Goal: Task Accomplishment & Management: Manage account settings

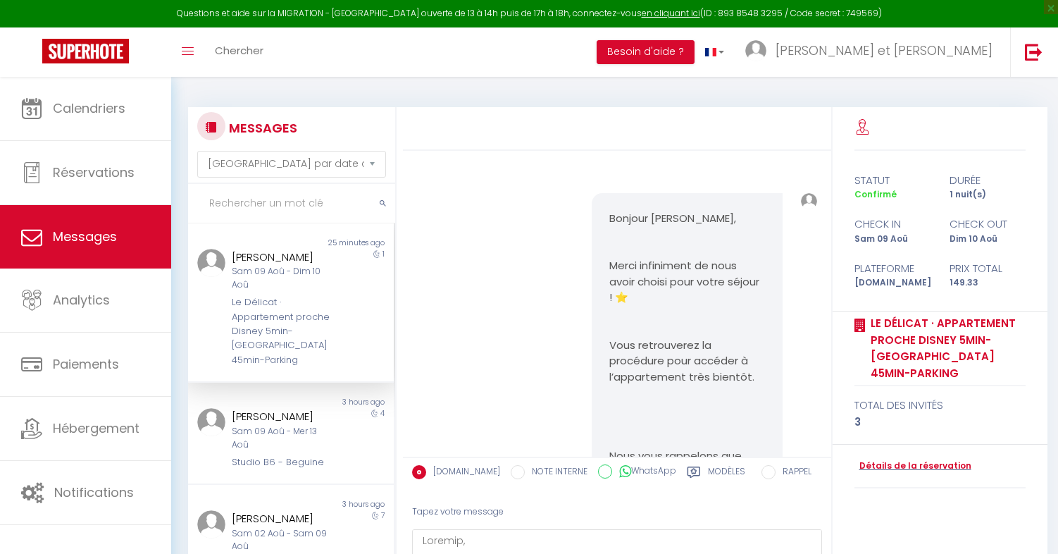
select select "message"
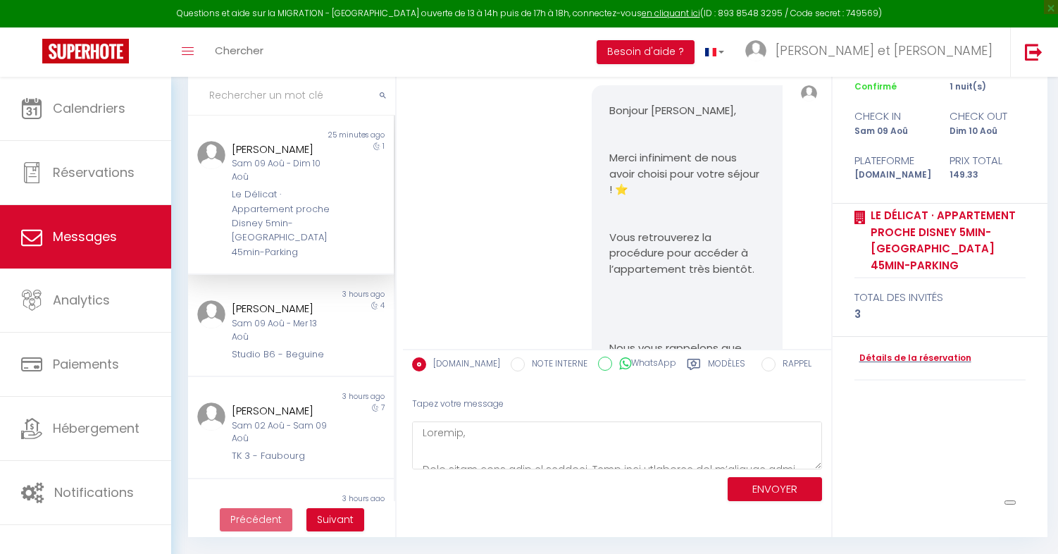
scroll to position [369, 0]
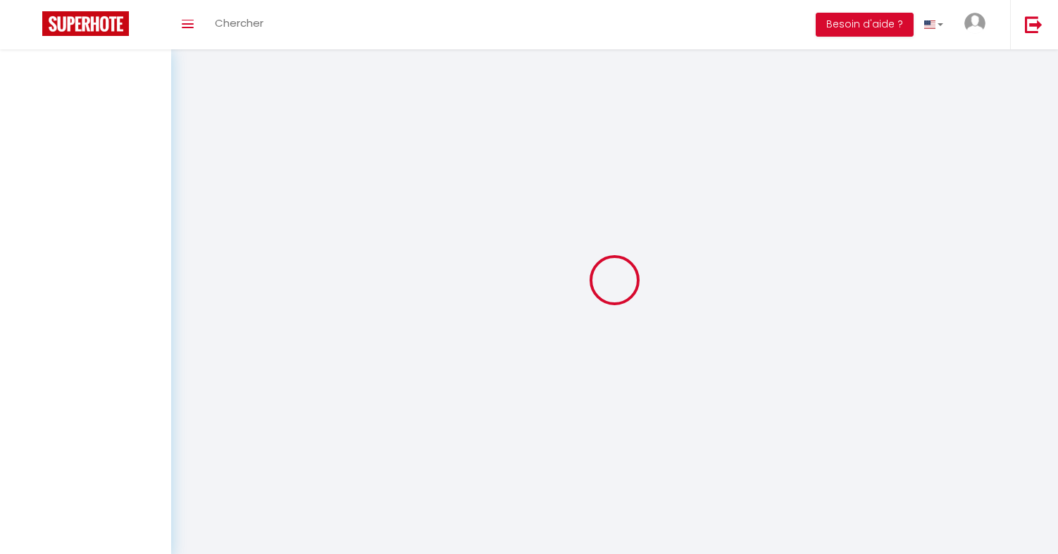
select select "message"
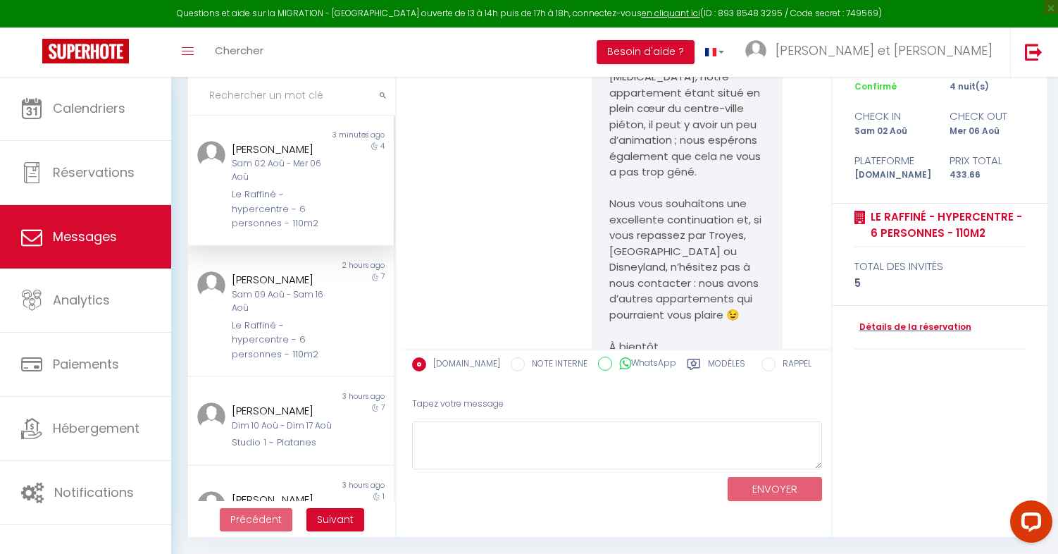
click at [244, 223] on div "Le Raffiné - hypercentre - 6 personnes - 110m2" at bounding box center [282, 208] width 101 height 43
click at [255, 297] on div "Sam 09 Aoû - Sam 16 Aoû" at bounding box center [282, 301] width 101 height 27
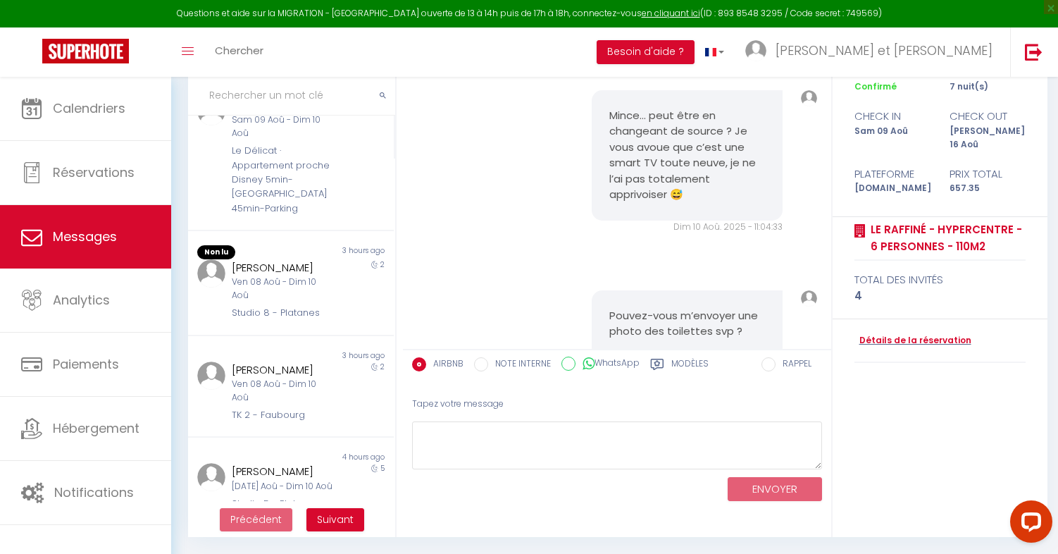
scroll to position [427, 0]
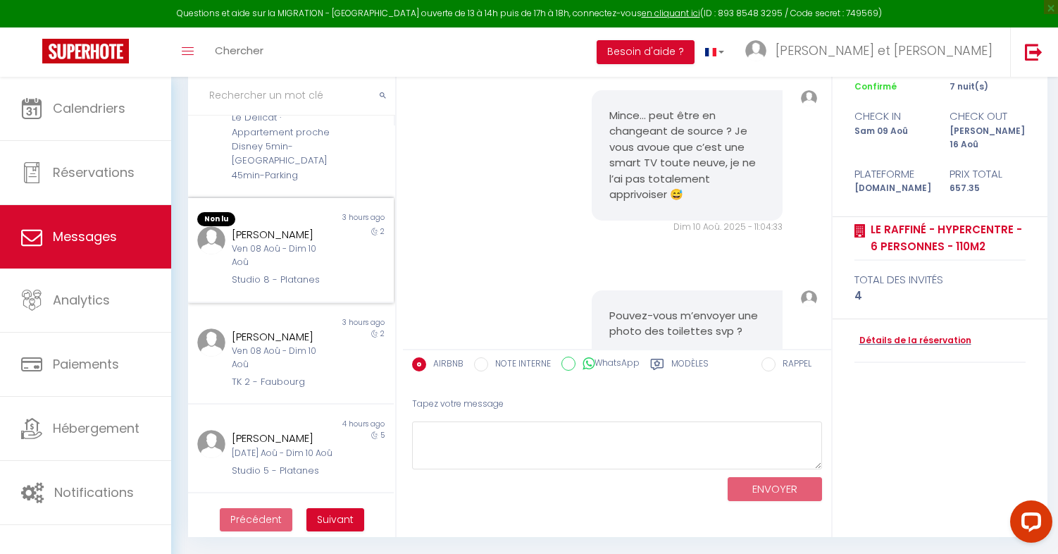
click at [264, 273] on div "Studio 8 - Platanes" at bounding box center [282, 280] width 101 height 14
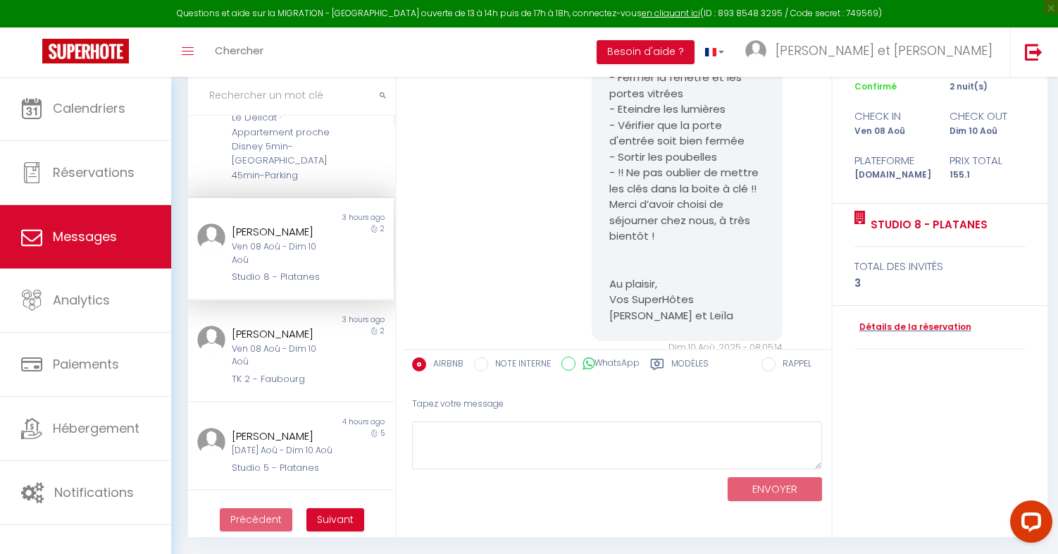
scroll to position [108, 0]
click at [345, 300] on div "Non lu 3 hours ago [PERSON_NAME] 08 Aoû - Dim 10 Aoû TK 2 - Faubourg 2" at bounding box center [291, 351] width 206 height 102
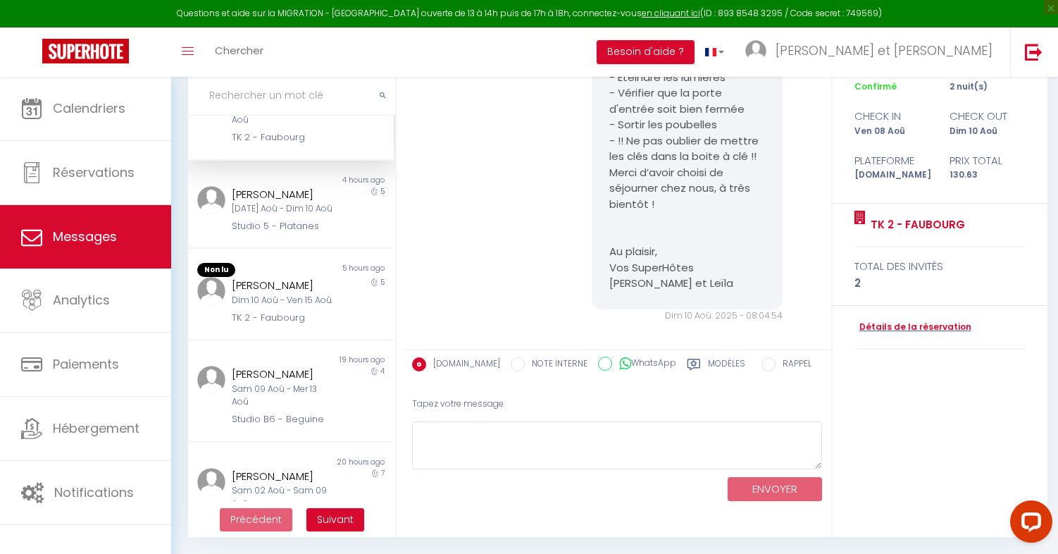
scroll to position [693, 0]
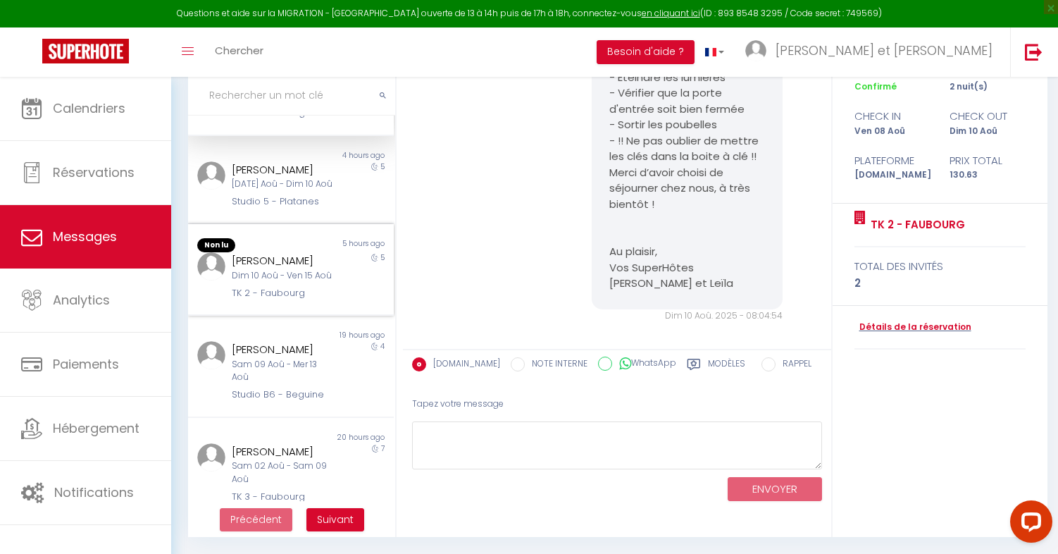
click at [290, 269] on div "[PERSON_NAME]" at bounding box center [282, 260] width 101 height 17
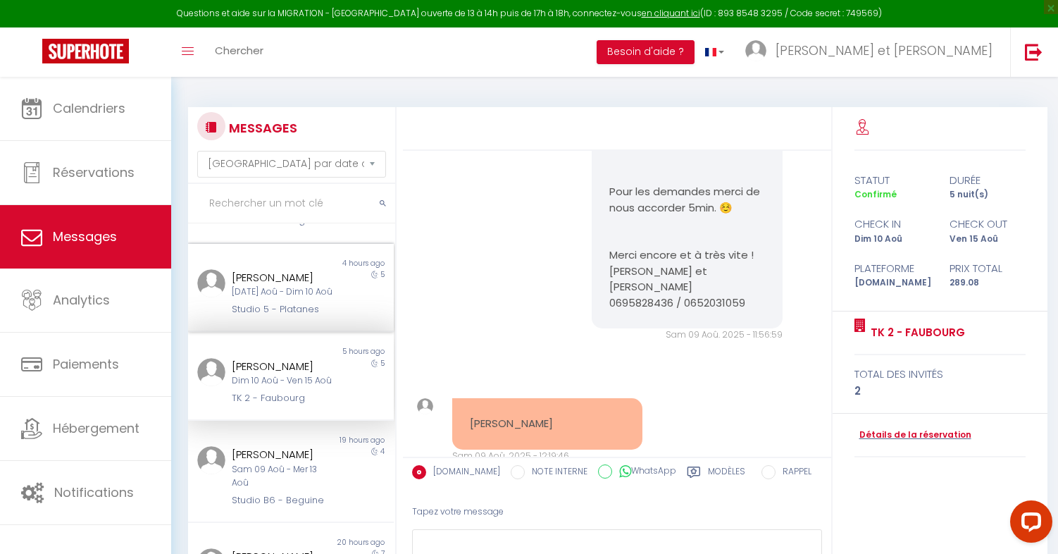
click at [290, 249] on div "Non lu 4 hours ago [PERSON_NAME] [DATE] Aoû - Dim 10 Aoû Studio 5 - Platanes 5" at bounding box center [291, 288] width 206 height 89
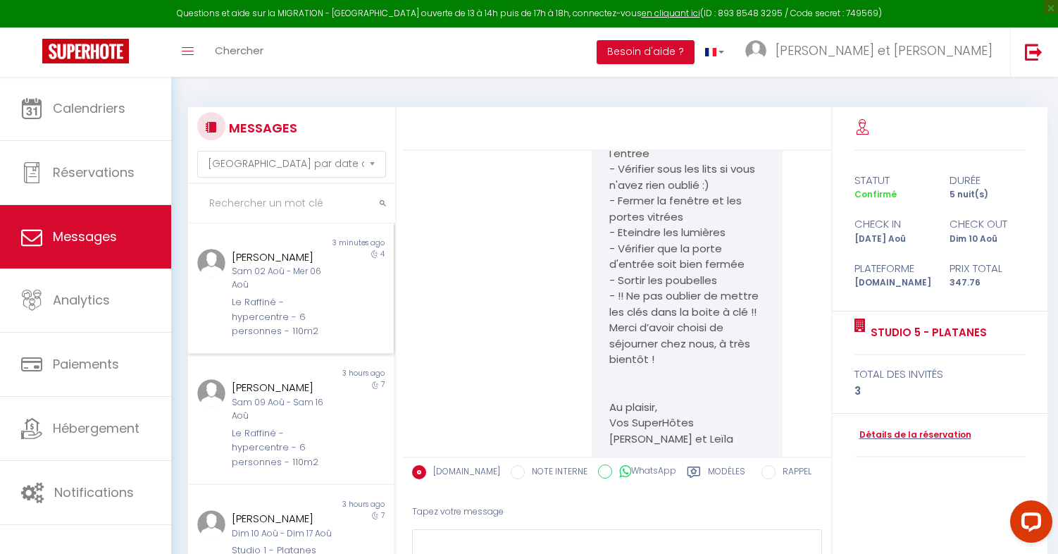
click at [321, 285] on div "Sam 02 Aoû - Mer 06 Aoû" at bounding box center [282, 278] width 101 height 27
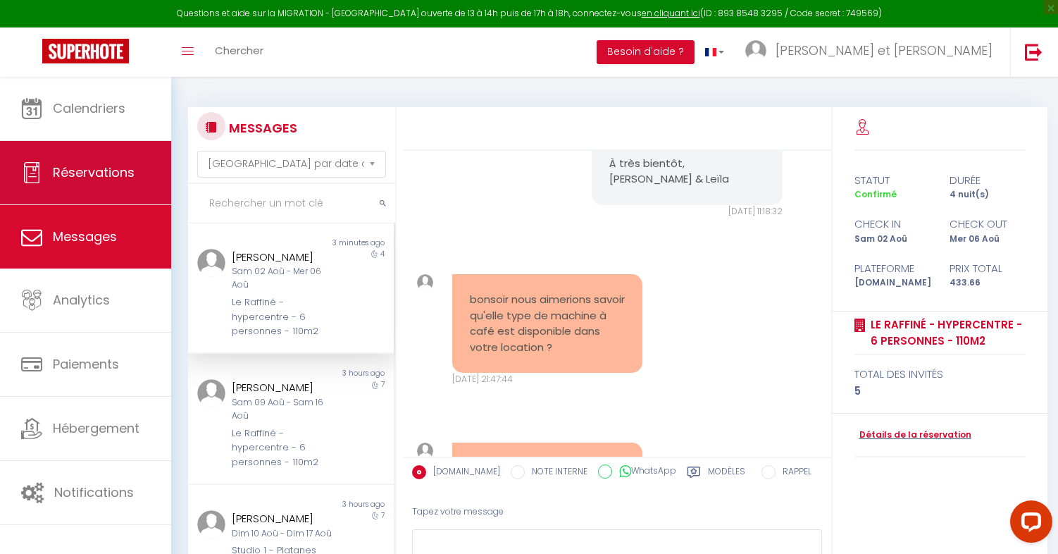
scroll to position [10346, 0]
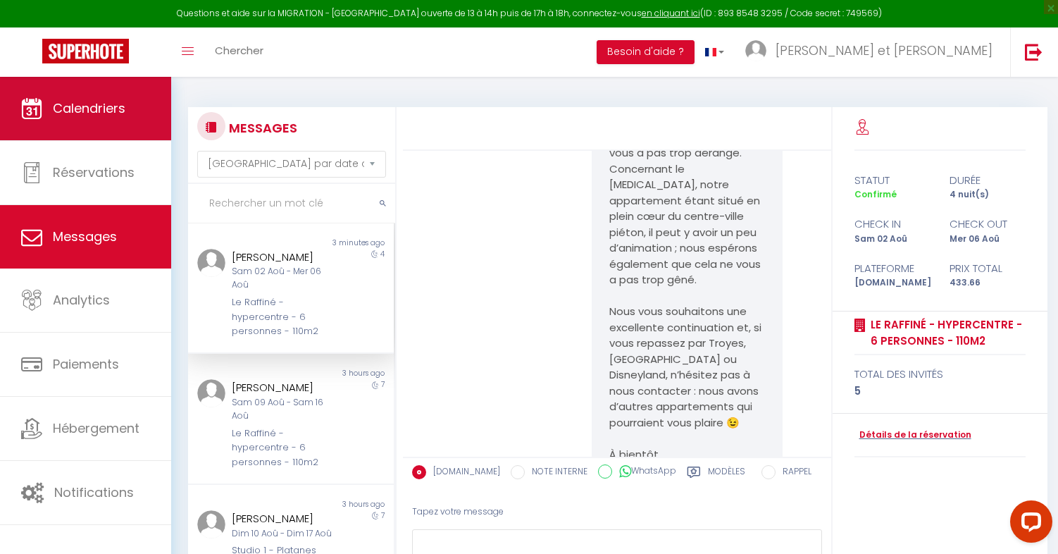
click at [94, 104] on span "Calendriers" at bounding box center [89, 108] width 73 height 18
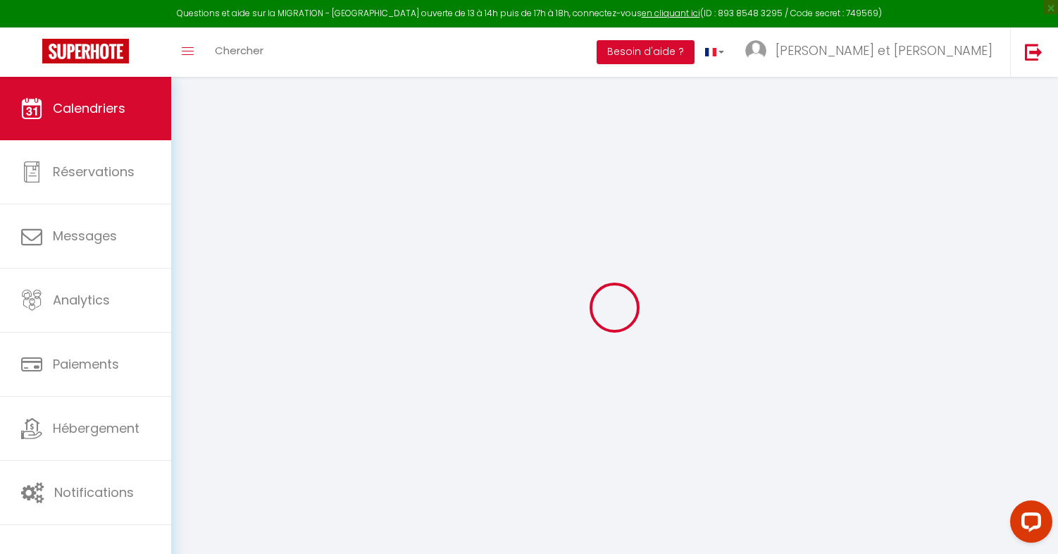
select select
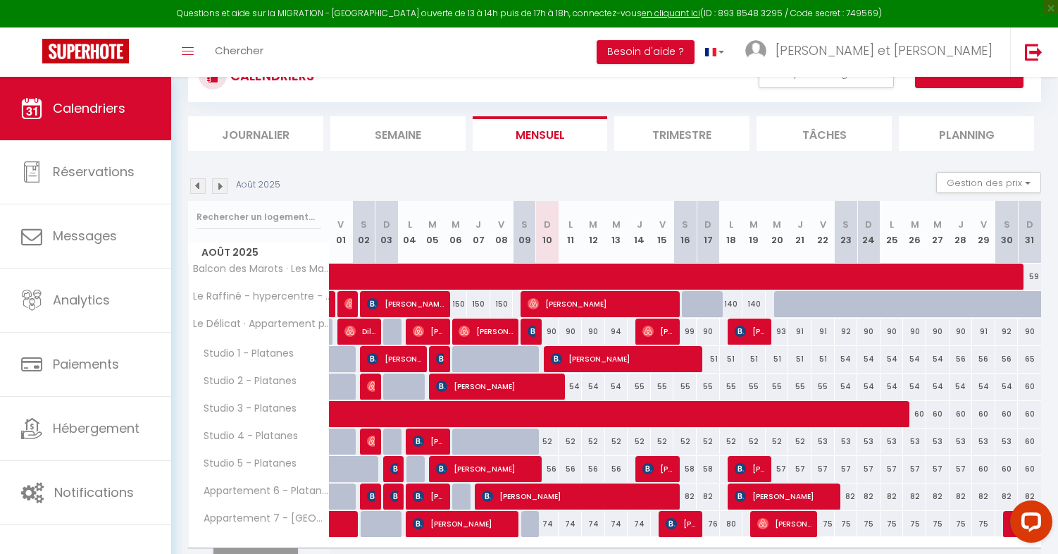
scroll to position [60, 0]
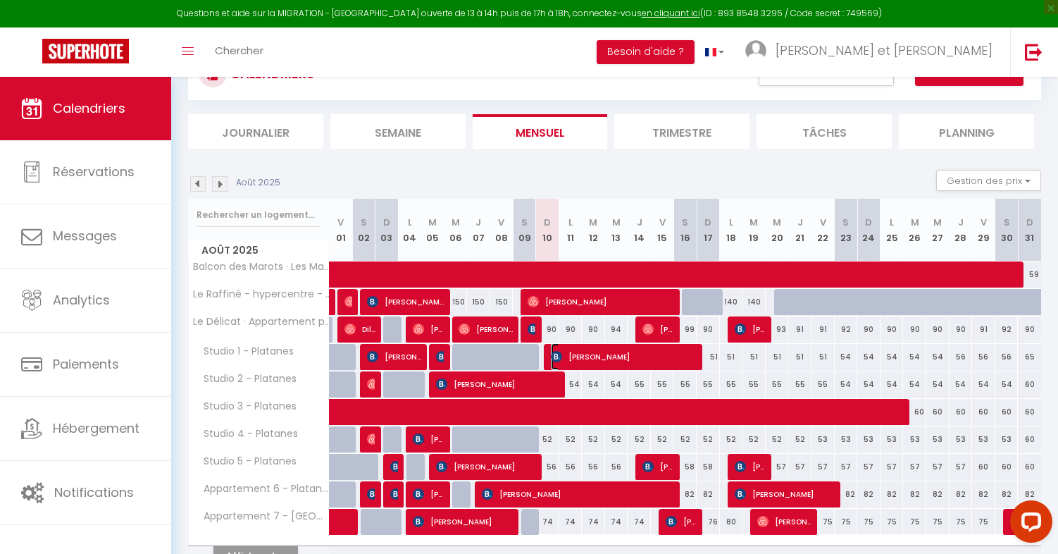
click at [638, 356] on span "[PERSON_NAME]" at bounding box center [624, 356] width 147 height 27
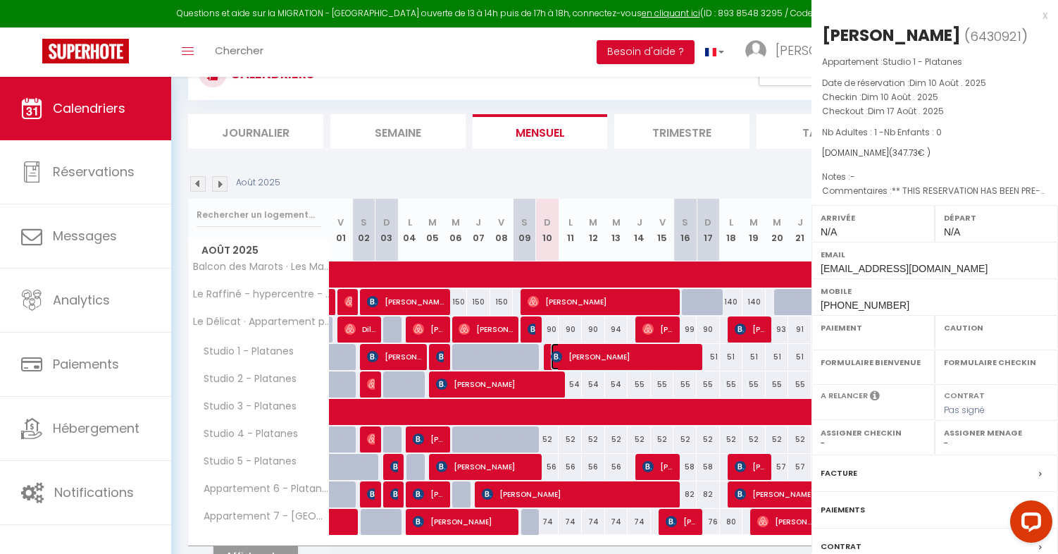
select select "OK"
select select "0"
select select "1"
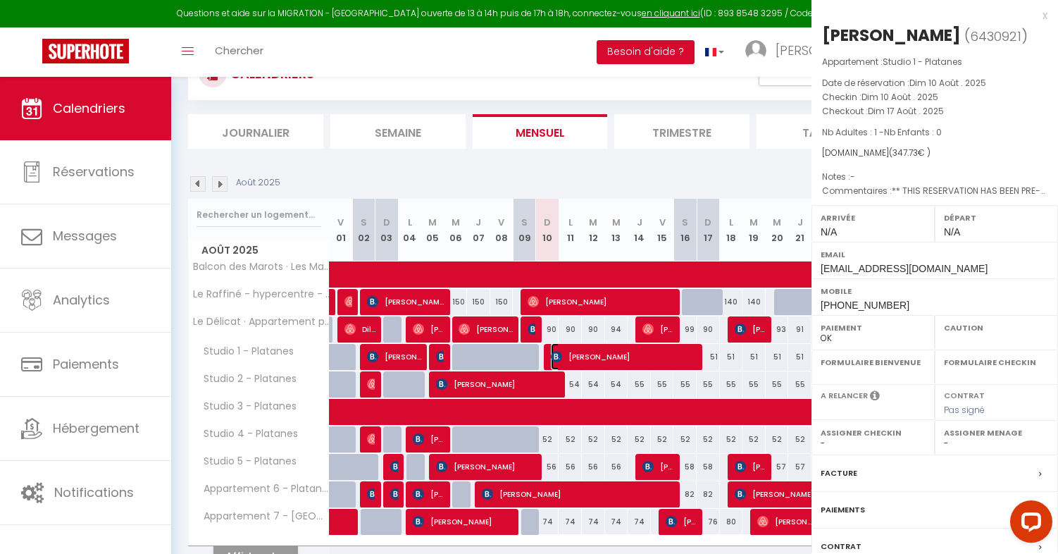
select select
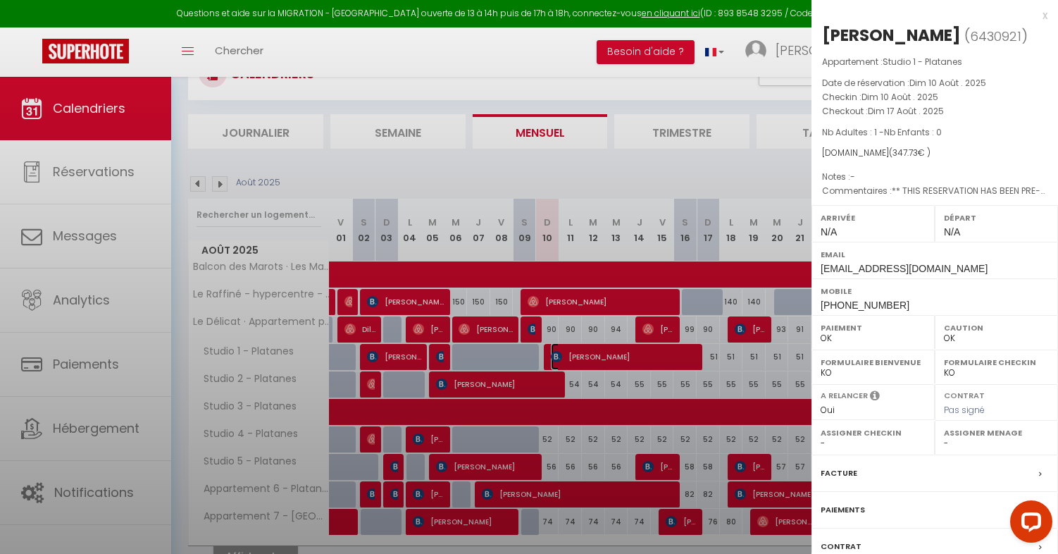
select select "49307"
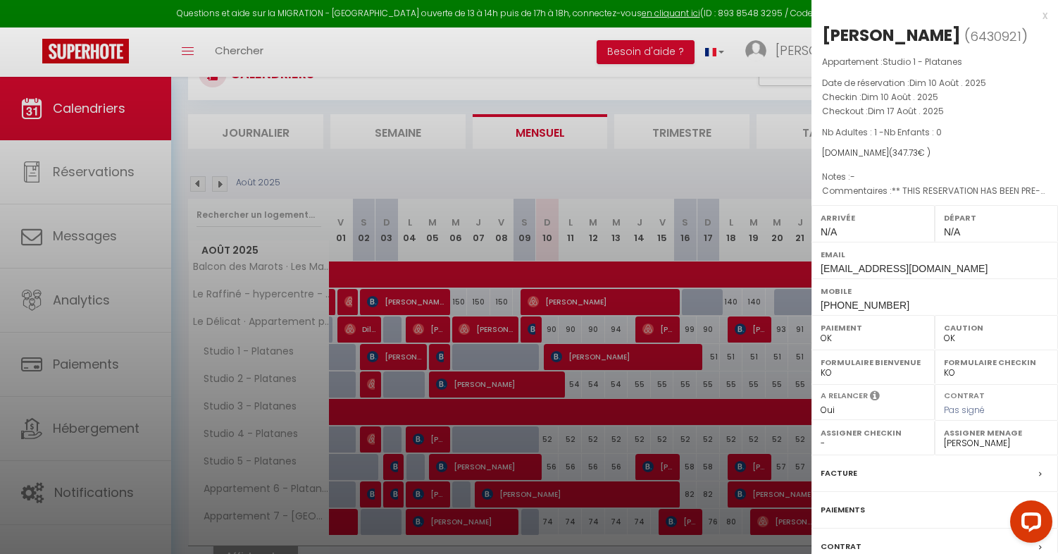
click at [659, 376] on div at bounding box center [529, 277] width 1058 height 554
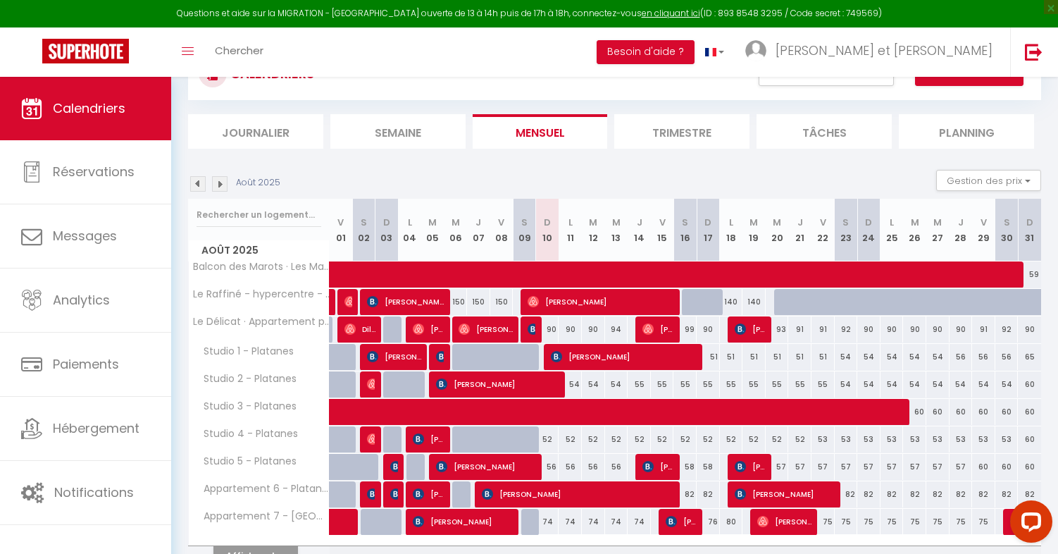
scroll to position [98, 0]
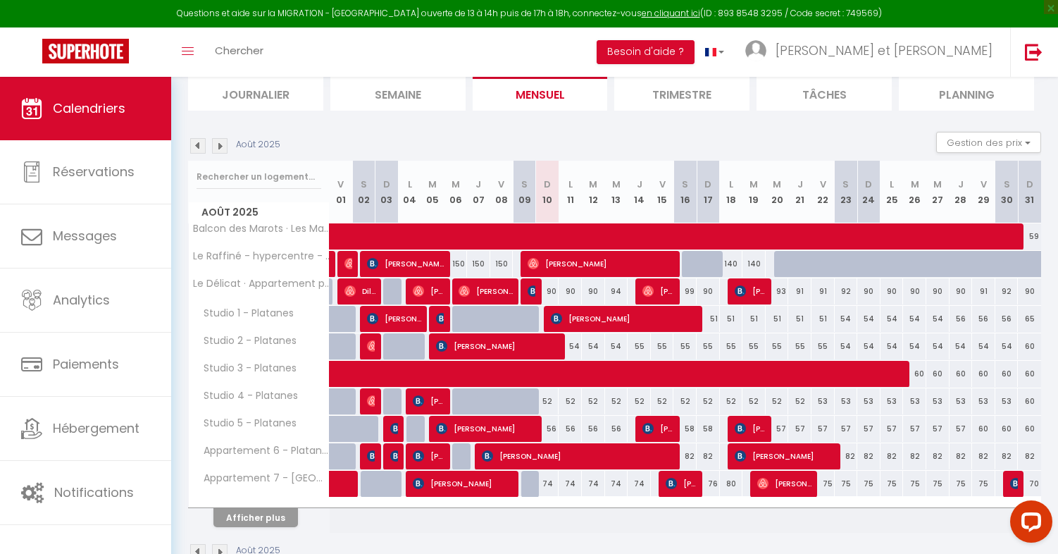
click at [578, 347] on div "54" at bounding box center [570, 346] width 23 height 26
type input "54"
type input "Lun 11 Août 2025"
type input "[DATE]"
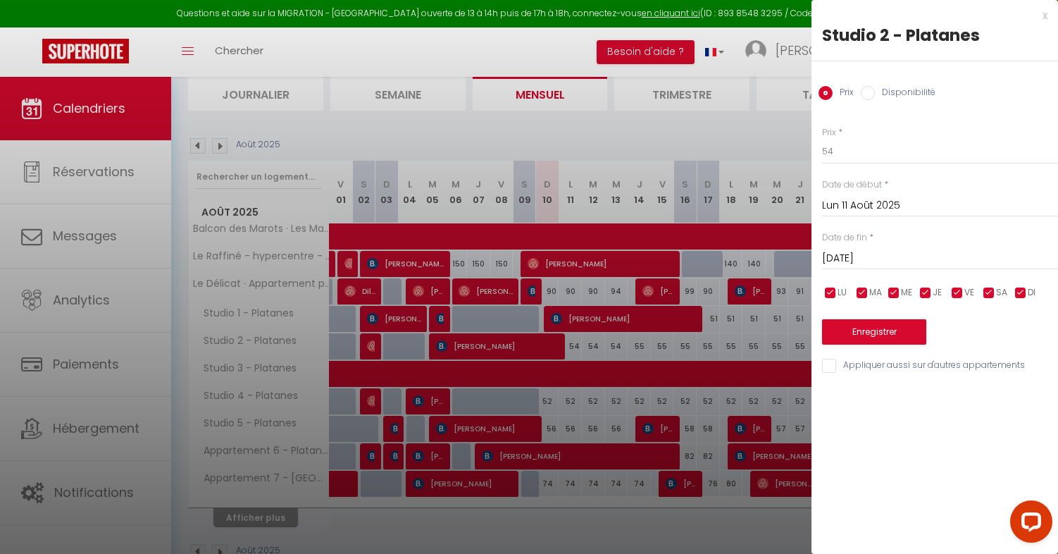
click at [641, 342] on div at bounding box center [529, 277] width 1058 height 554
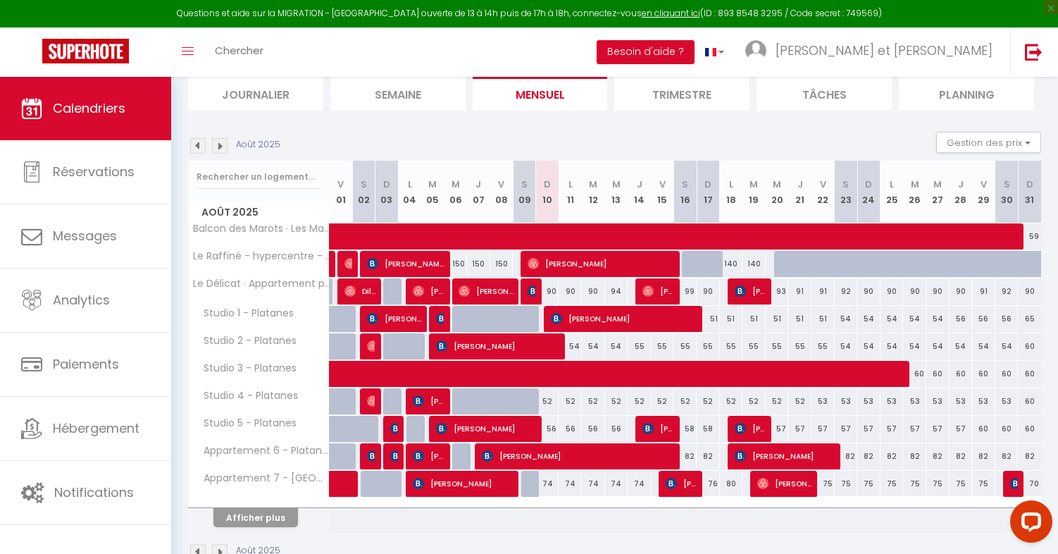
click at [574, 342] on div "54" at bounding box center [570, 346] width 23 height 26
type input "54"
type input "Lun 11 Août 2025"
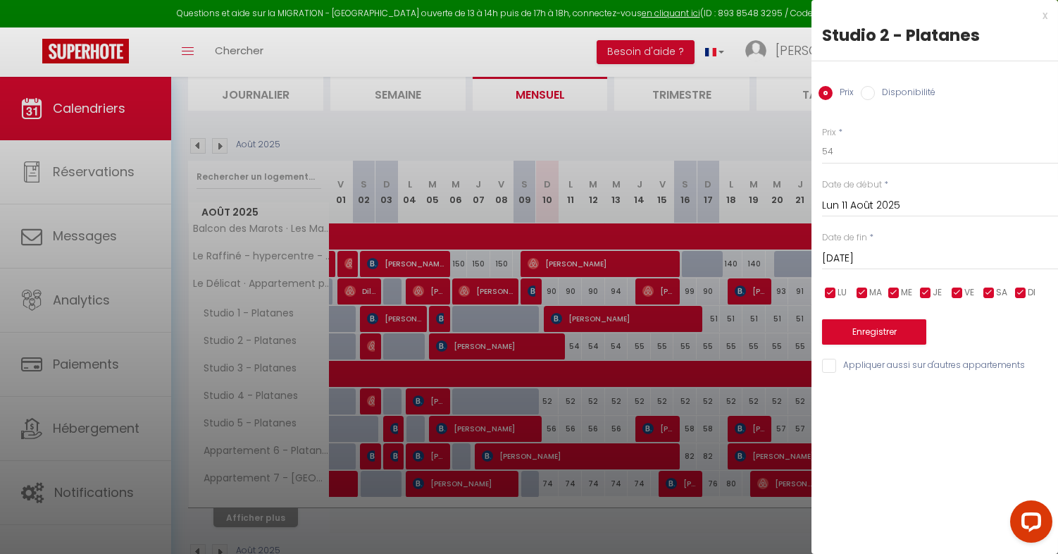
click at [863, 249] on input "[DATE]" at bounding box center [940, 258] width 236 height 18
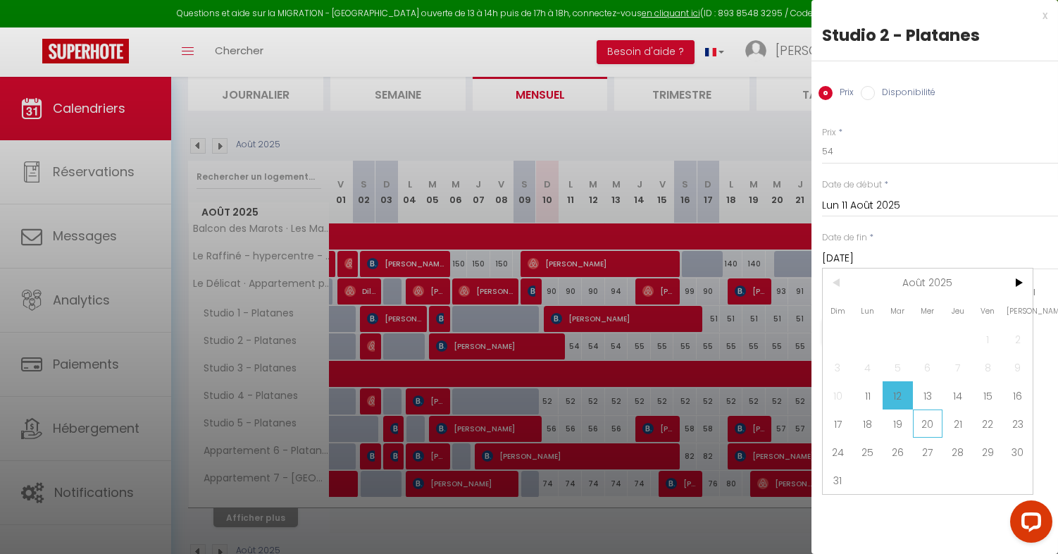
click at [935, 421] on span "20" at bounding box center [928, 423] width 30 height 28
type input "Mer 20 Août 2025"
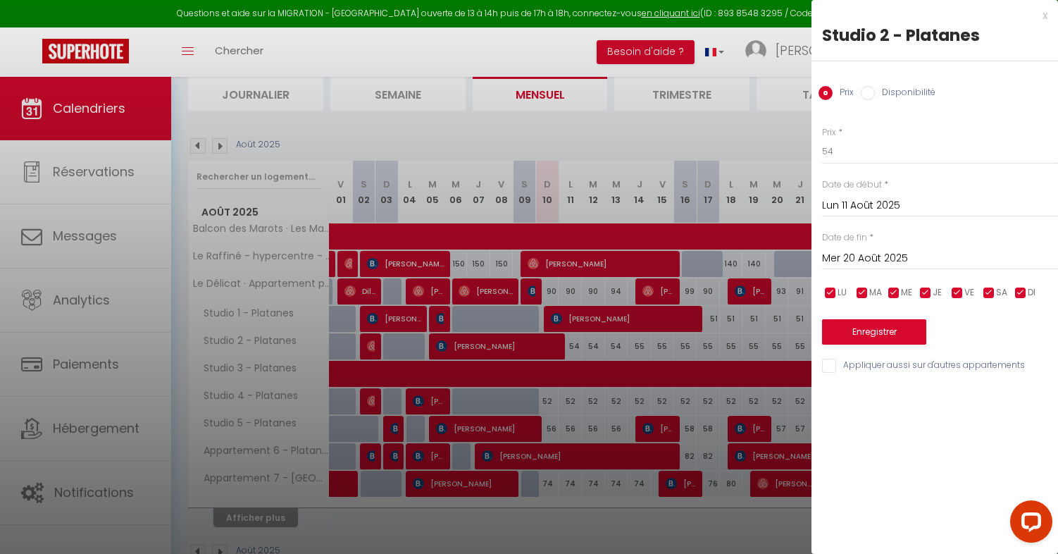
click at [853, 165] on div "Prix * 54 Statut * Disponible Indisponible Date de début * [DATE] < [DATE] > Di…" at bounding box center [935, 242] width 247 height 266
click at [847, 142] on input "54" at bounding box center [940, 151] width 236 height 25
type input "52"
click at [866, 335] on button "Enregistrer" at bounding box center [874, 331] width 104 height 25
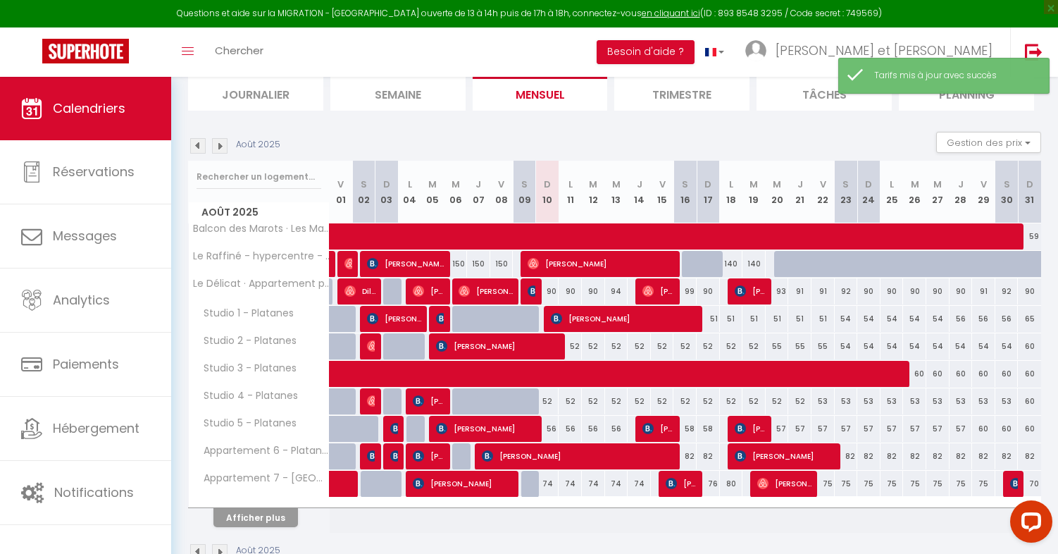
scroll to position [121, 0]
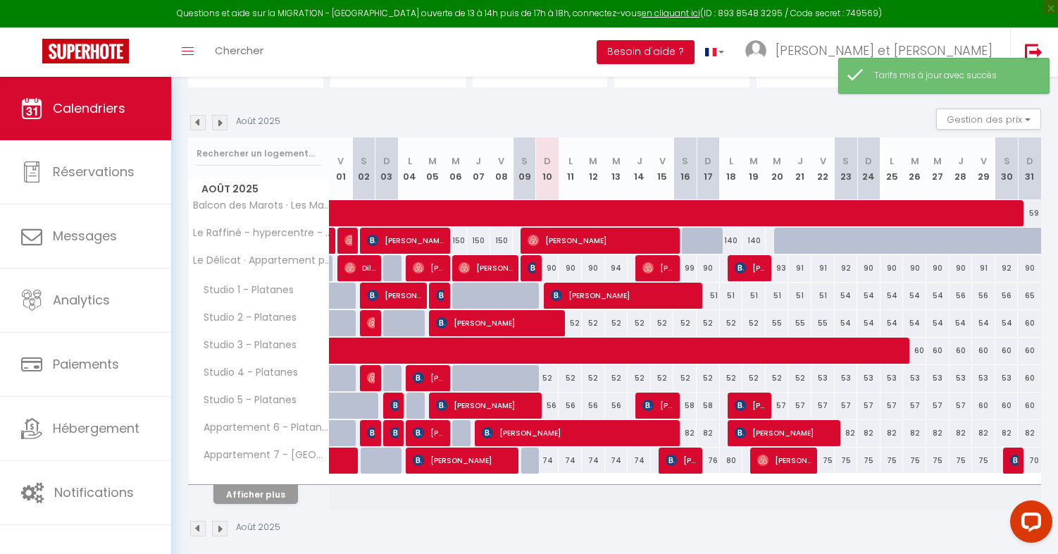
click at [550, 376] on div "52" at bounding box center [547, 378] width 23 height 26
type input "52"
type input "Dim 10 Août 2025"
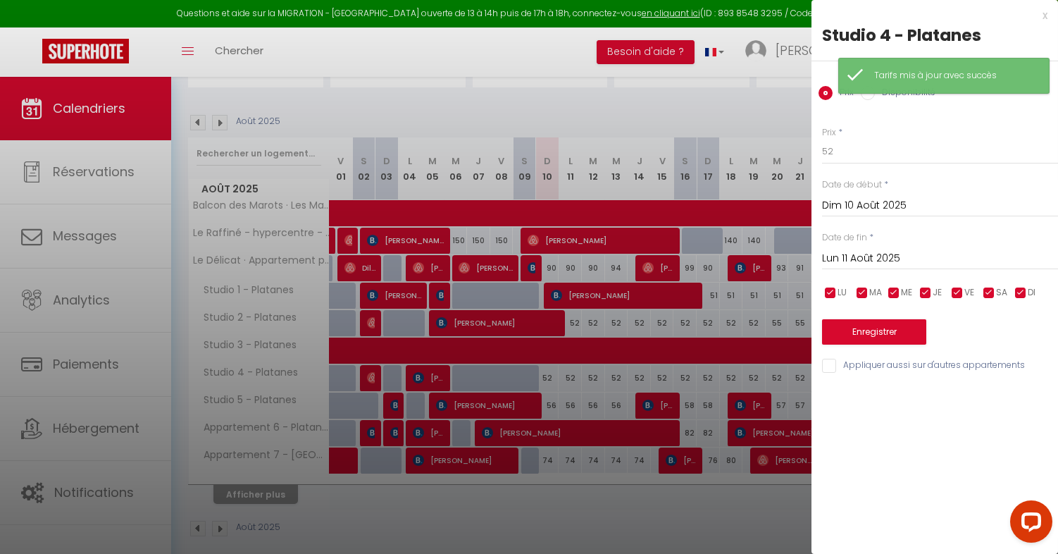
click at [874, 259] on input "Lun 11 Août 2025" at bounding box center [940, 258] width 236 height 18
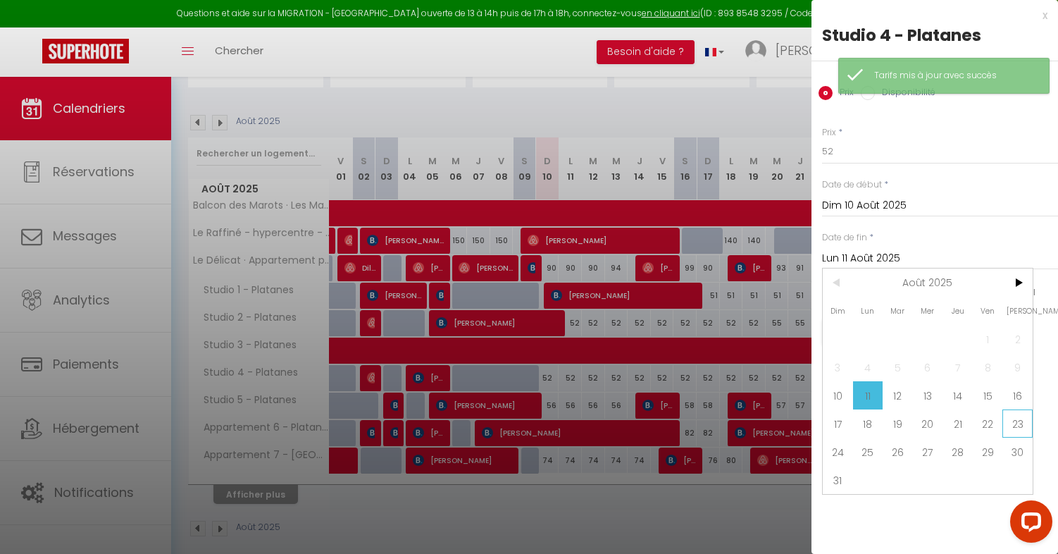
click at [1018, 412] on span "23" at bounding box center [1018, 423] width 30 height 28
type input "Sam 23 Août 2025"
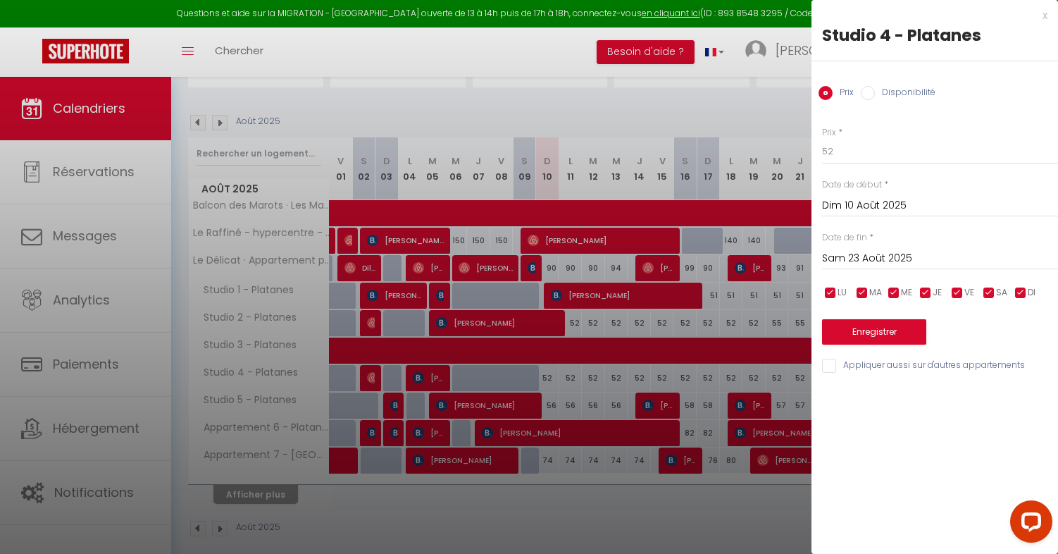
click at [882, 164] on div "Prix * 52 Statut * Disponible Indisponible Date de début * [DATE] < [DATE] > Di…" at bounding box center [935, 242] width 247 height 266
click at [879, 157] on input "52" at bounding box center [940, 151] width 236 height 25
type input "50"
click at [867, 330] on button "Enregistrer" at bounding box center [874, 331] width 104 height 25
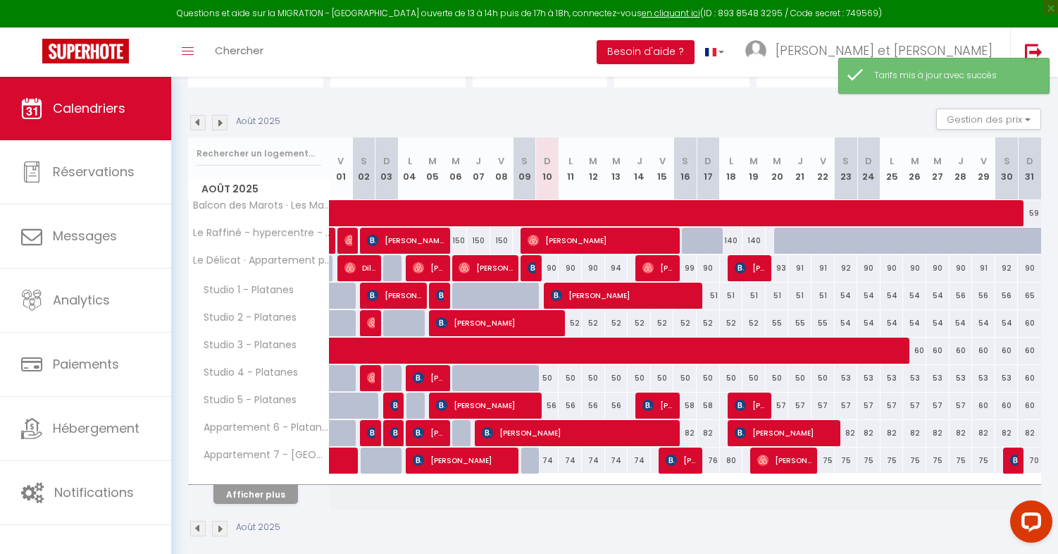
scroll to position [135, 0]
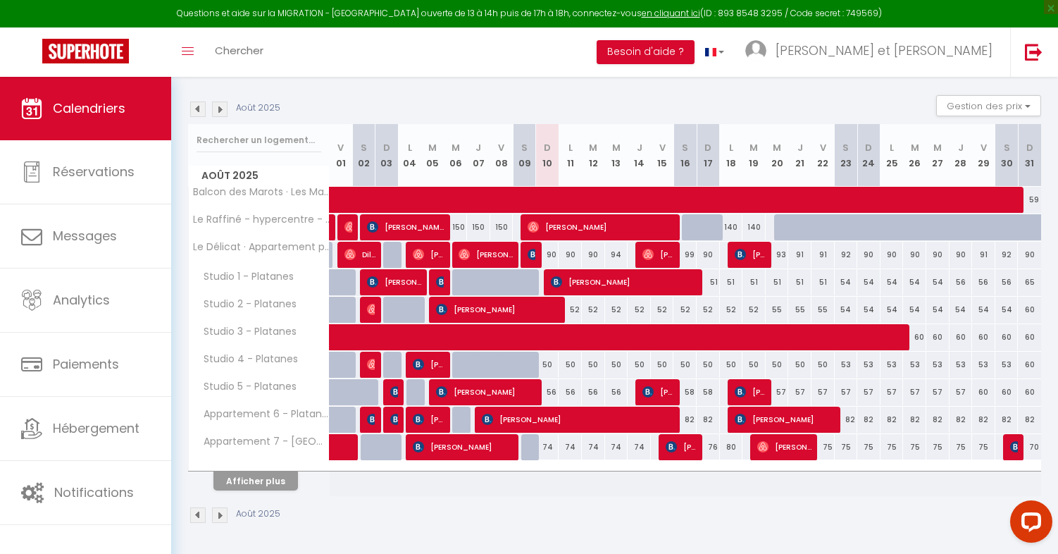
click at [563, 388] on div "56" at bounding box center [570, 392] width 23 height 26
type input "56"
type input "Lun 11 Août 2025"
type input "[DATE]"
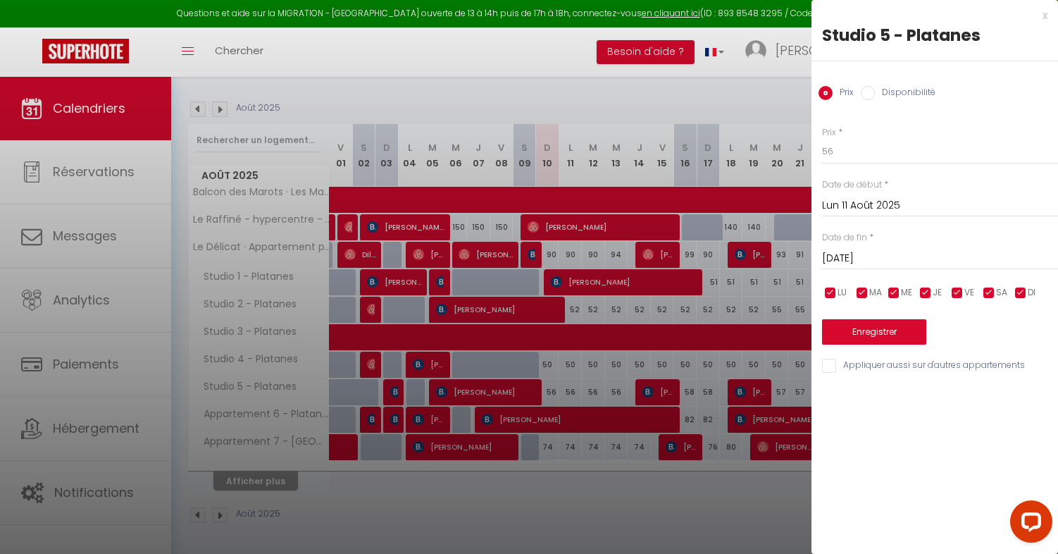
click at [607, 380] on div at bounding box center [529, 277] width 1058 height 554
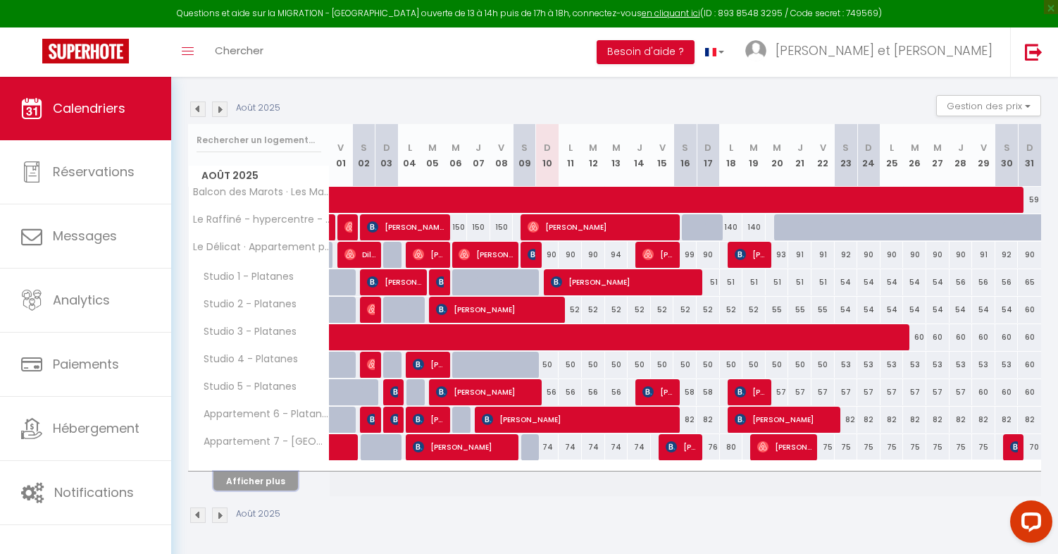
click at [261, 483] on button "Afficher plus" at bounding box center [255, 480] width 85 height 19
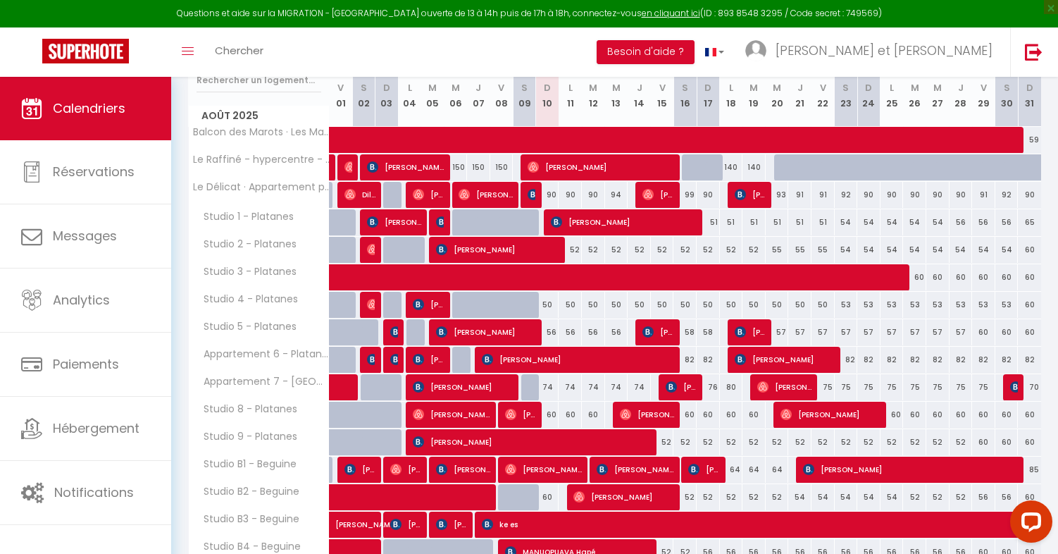
scroll to position [180, 0]
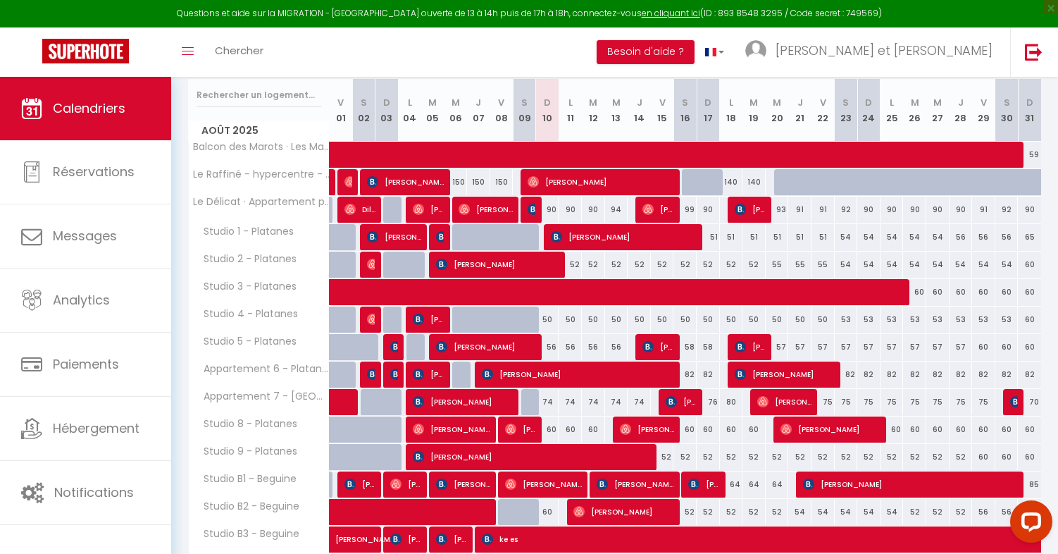
click at [551, 400] on div "74" at bounding box center [547, 402] width 23 height 26
type input "74"
type input "Dim 10 Août 2025"
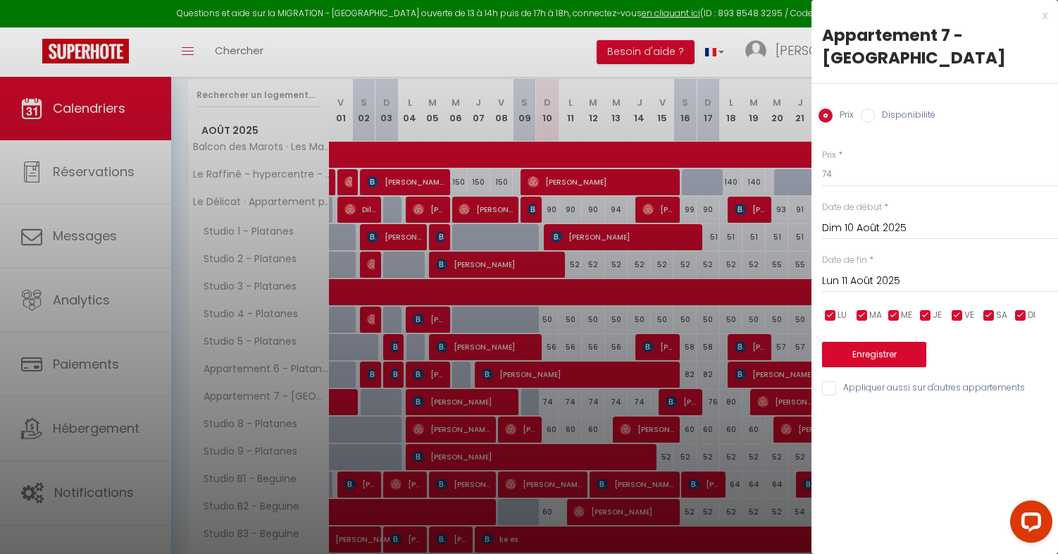
click at [846, 272] on input "Lun 11 Août 2025" at bounding box center [940, 281] width 236 height 18
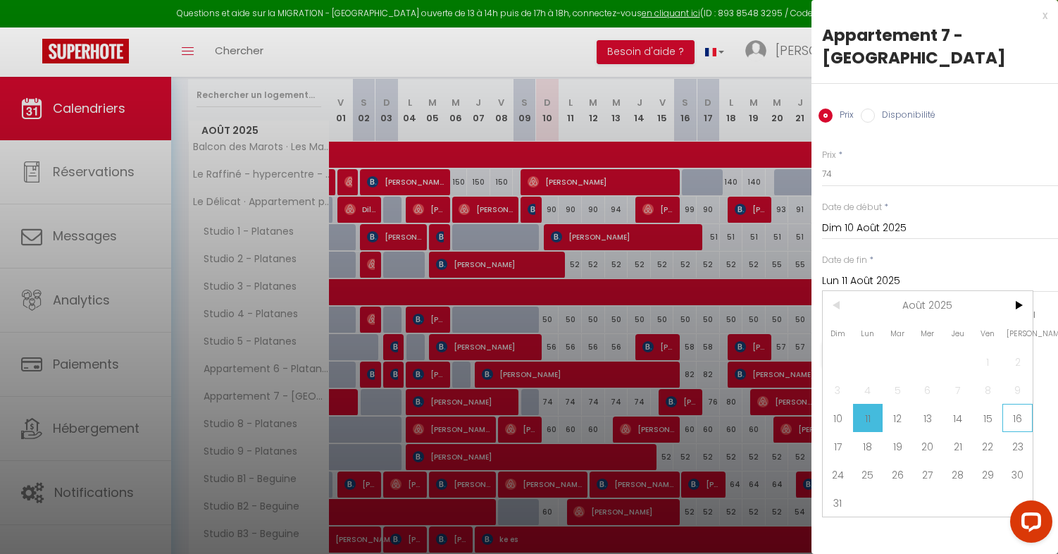
click at [1021, 404] on span "16" at bounding box center [1018, 418] width 30 height 28
type input "[PERSON_NAME][DATE]"
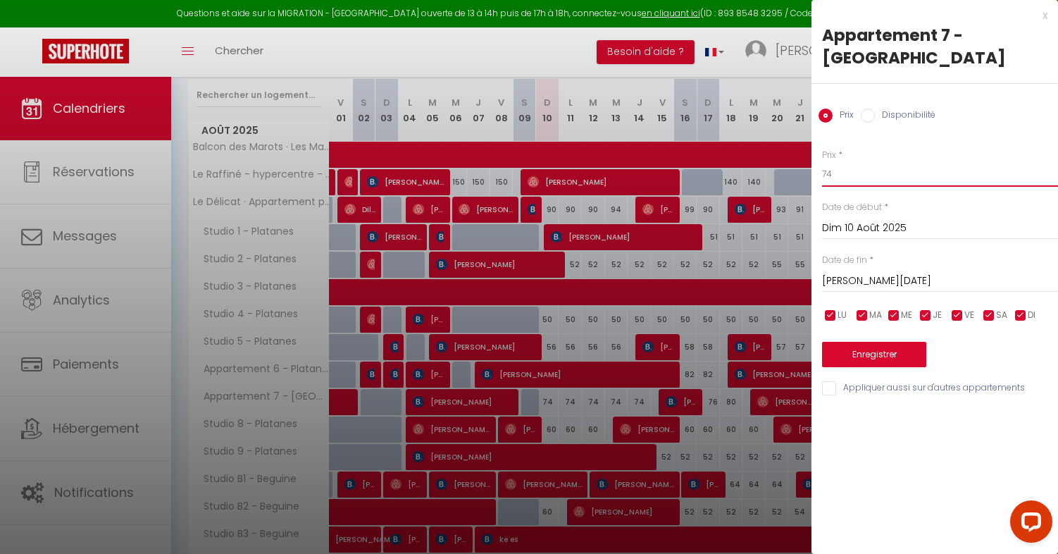
click at [857, 161] on input "74" at bounding box center [940, 173] width 236 height 25
type input "71"
click at [859, 342] on button "Enregistrer" at bounding box center [874, 354] width 104 height 25
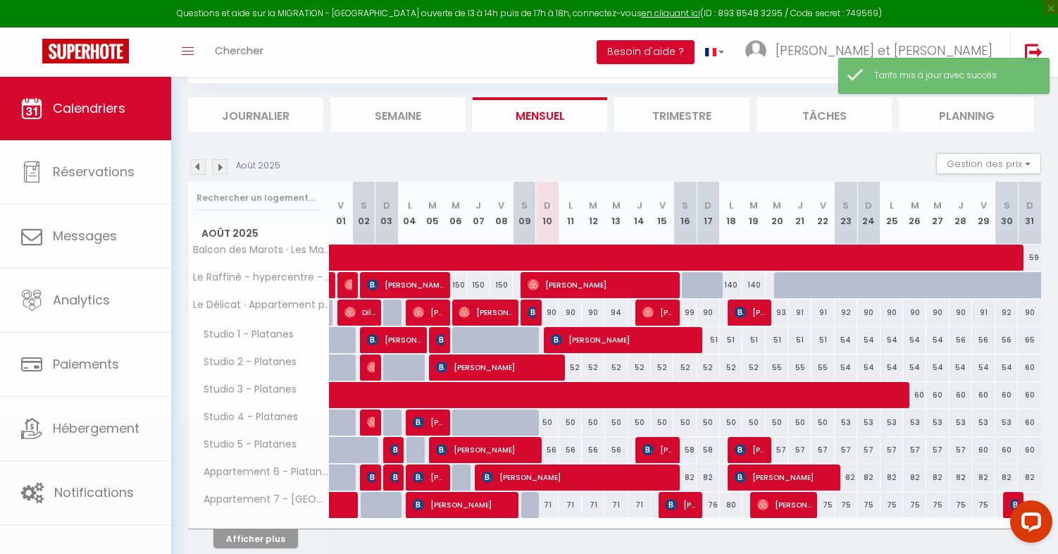
scroll to position [135, 0]
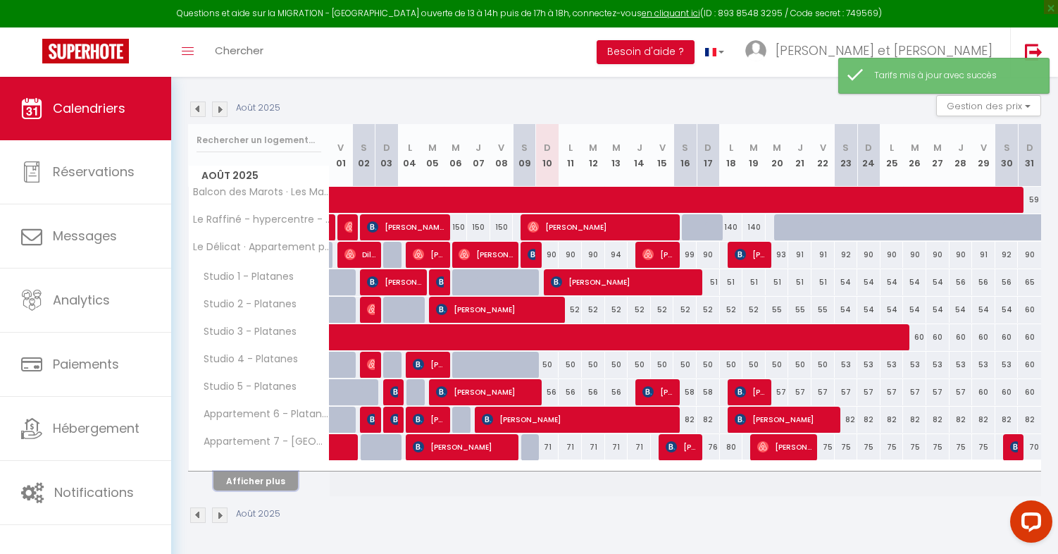
click at [236, 473] on button "Afficher plus" at bounding box center [255, 480] width 85 height 19
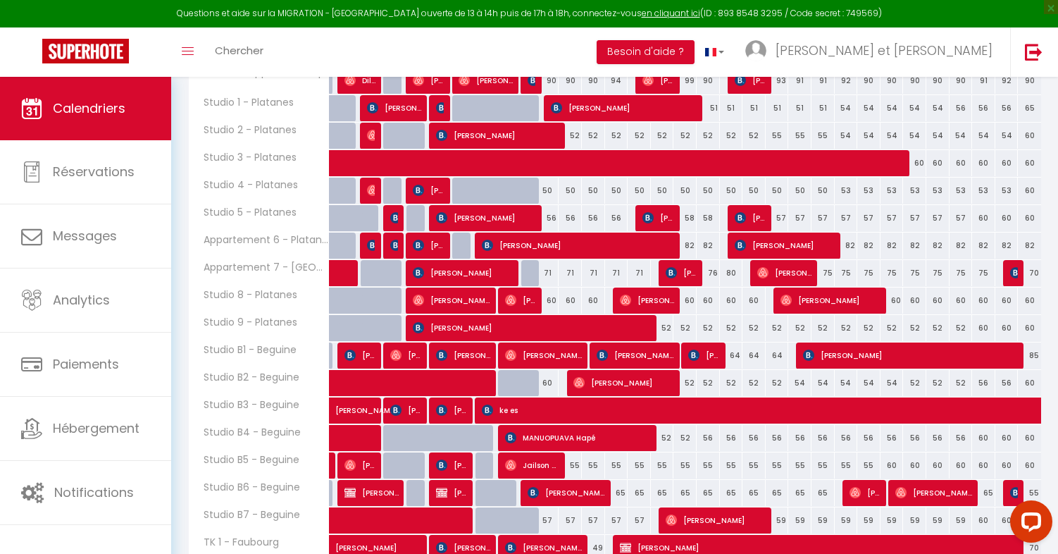
scroll to position [310, 0]
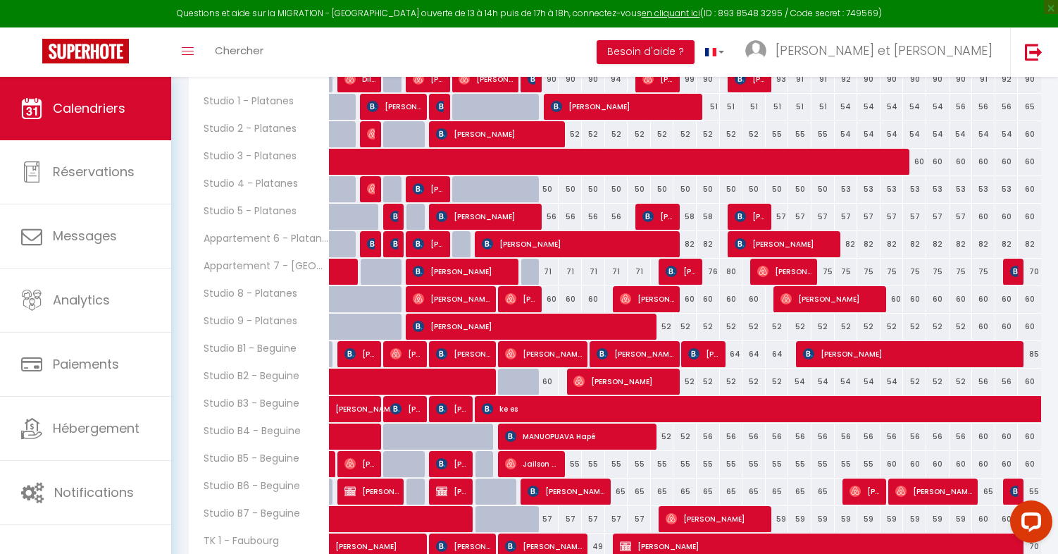
click at [579, 464] on div "55" at bounding box center [570, 464] width 23 height 26
type input "55"
type input "Lun 11 Août 2025"
type input "[DATE]"
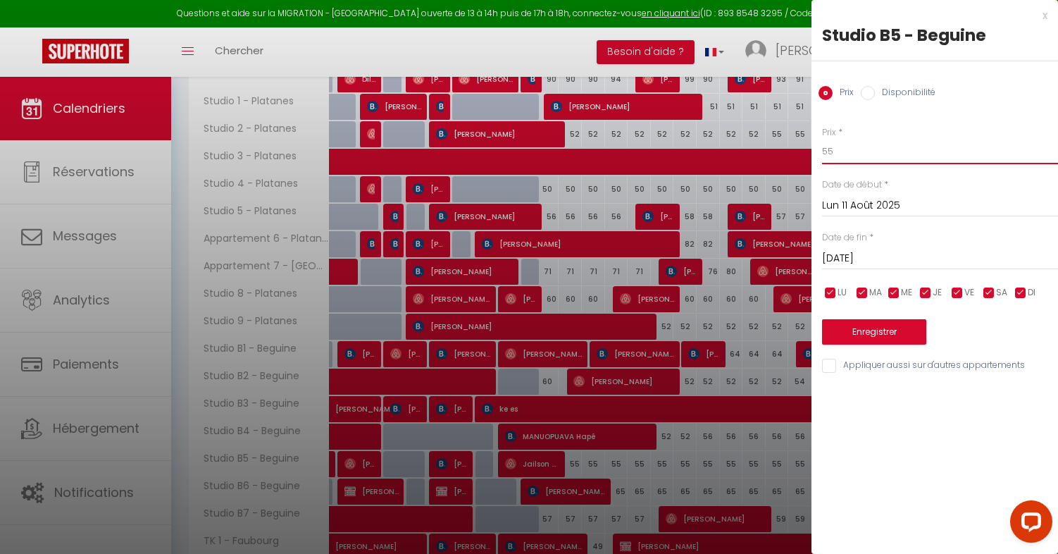
click at [842, 151] on input "55" at bounding box center [940, 151] width 236 height 25
type input "54"
click at [865, 261] on input "[DATE]" at bounding box center [940, 258] width 236 height 18
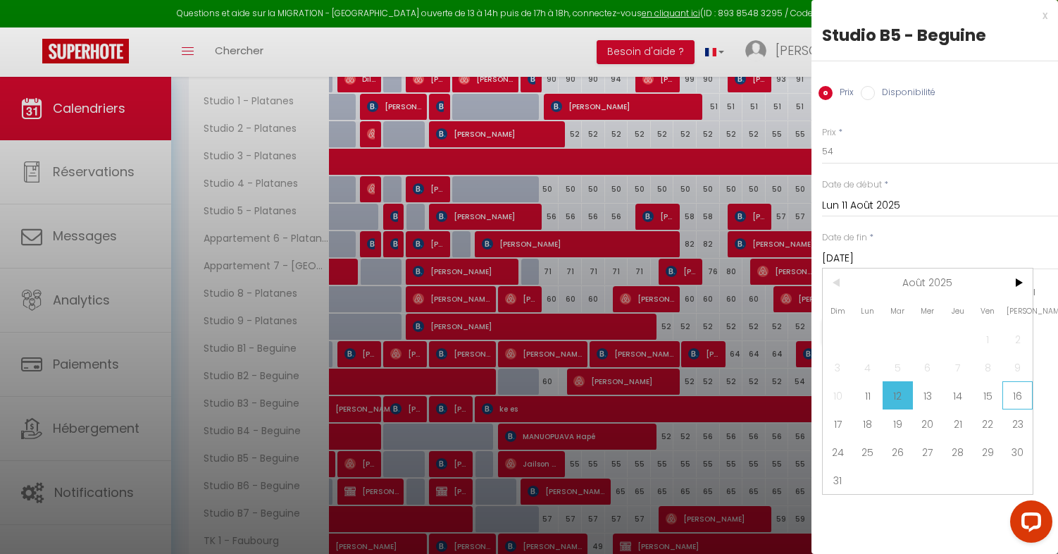
click at [1008, 403] on span "16" at bounding box center [1018, 395] width 30 height 28
type input "[PERSON_NAME][DATE]"
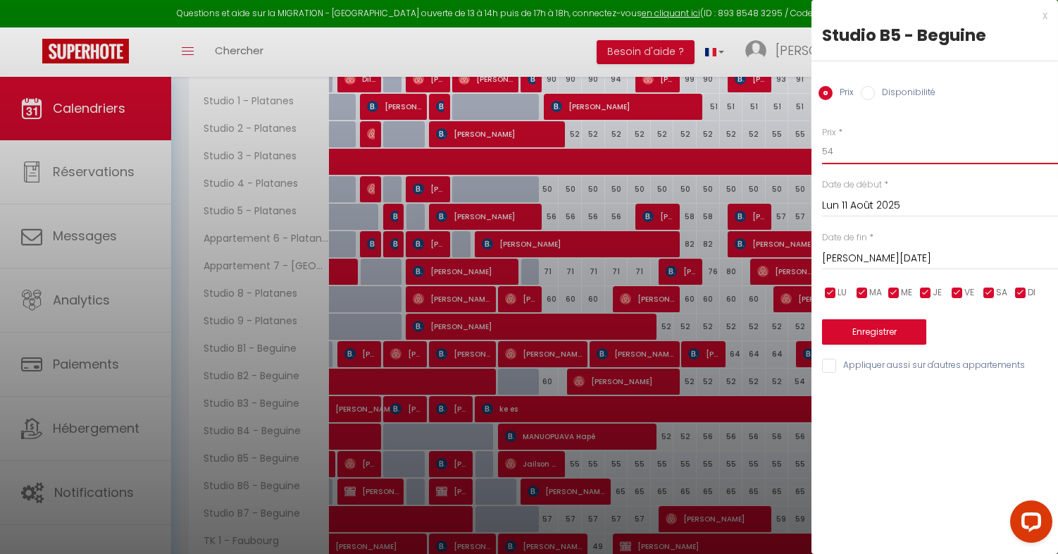
click at [833, 151] on input "54" at bounding box center [940, 151] width 236 height 25
type input "53"
click at [875, 328] on button "Enregistrer" at bounding box center [874, 331] width 104 height 25
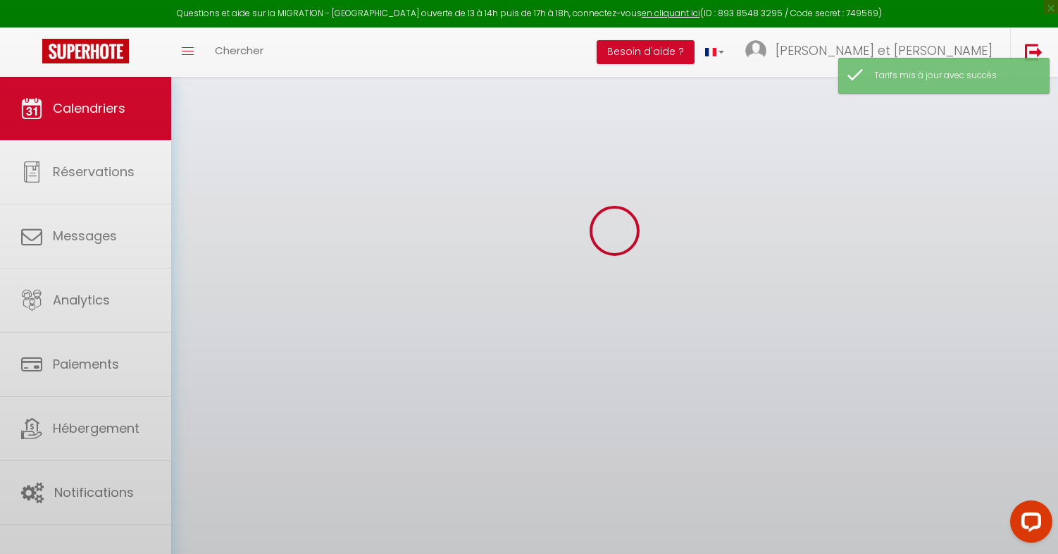
scroll to position [135, 0]
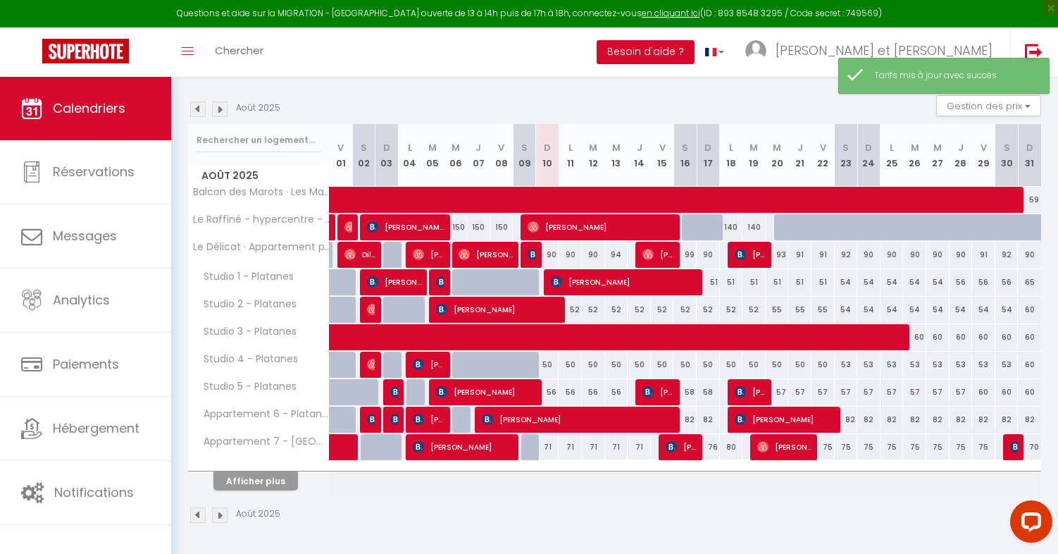
click at [261, 495] on th "Afficher plus" at bounding box center [259, 478] width 141 height 35
click at [262, 480] on button "Afficher plus" at bounding box center [255, 480] width 85 height 19
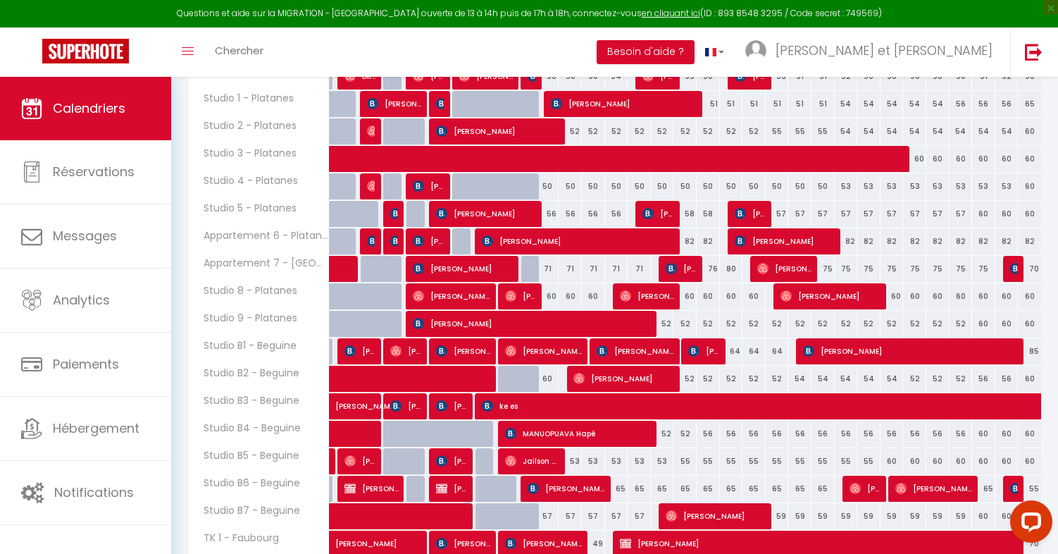
scroll to position [409, 0]
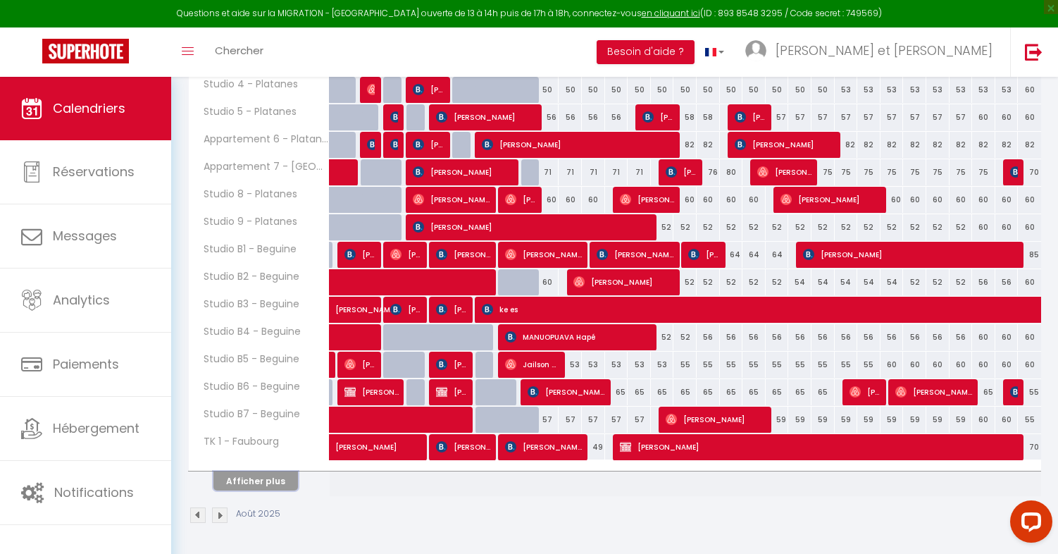
click at [269, 483] on button "Afficher plus" at bounding box center [255, 480] width 85 height 19
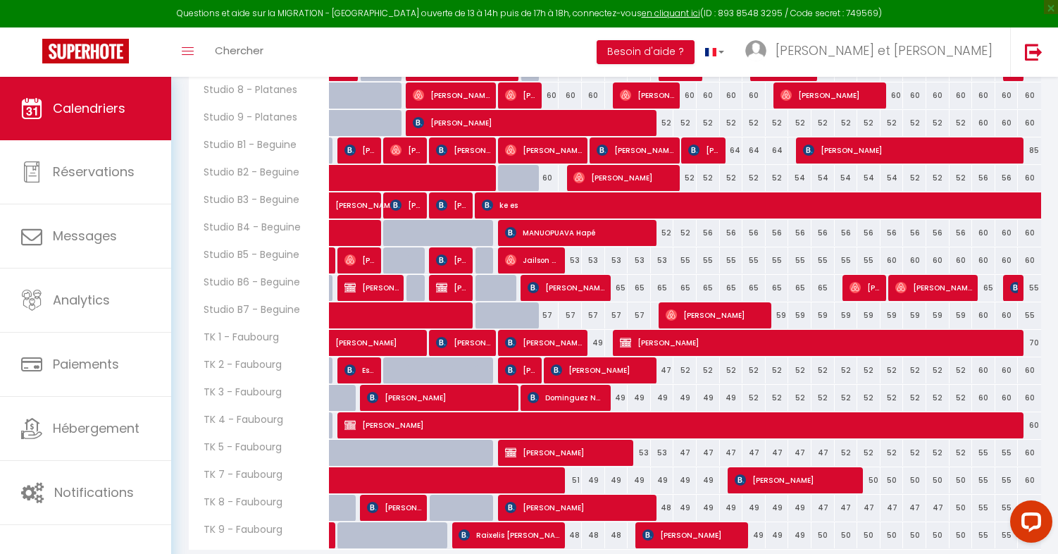
scroll to position [513, 0]
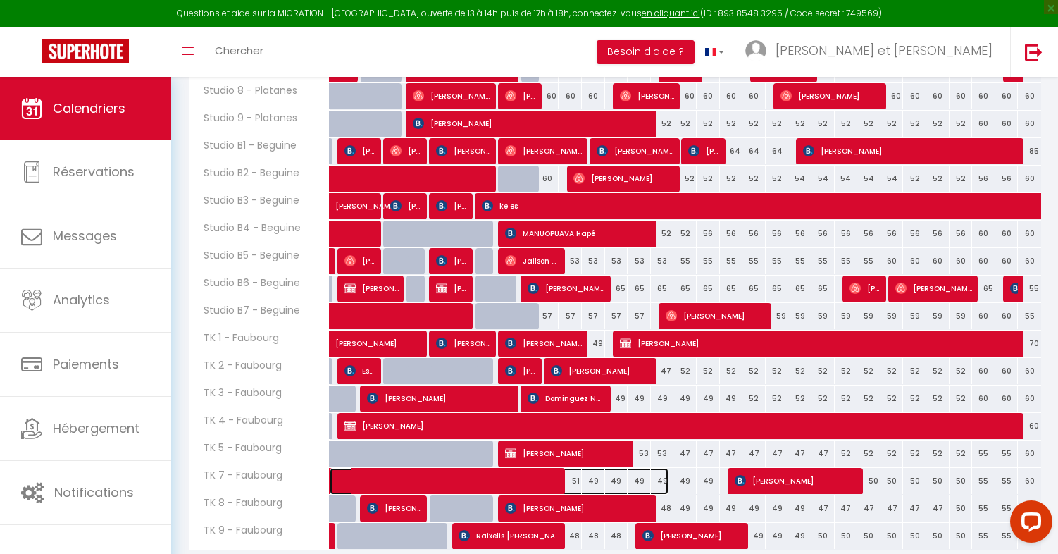
click at [593, 481] on span at bounding box center [507, 481] width 324 height 27
select select "49307"
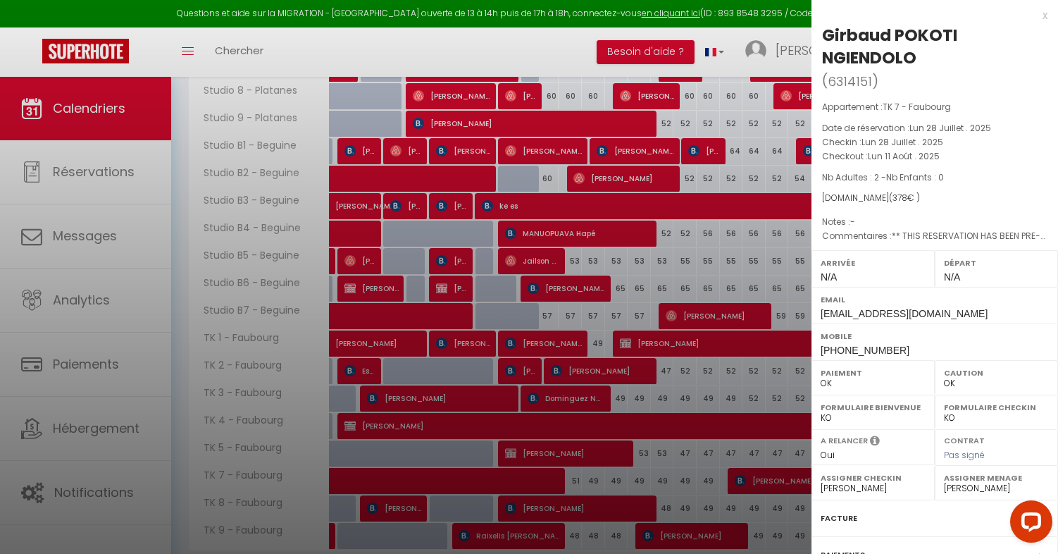
click at [593, 481] on div at bounding box center [529, 277] width 1058 height 554
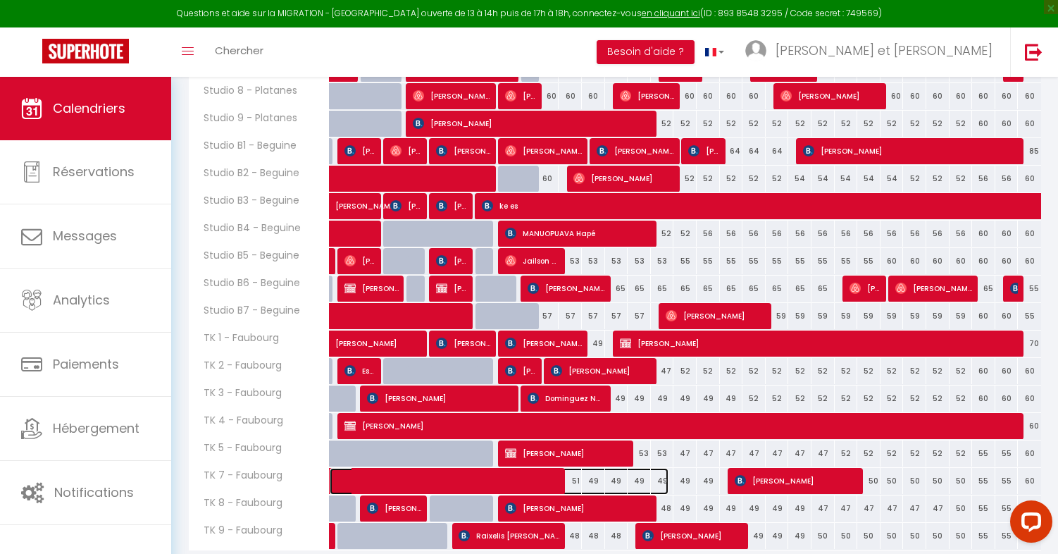
click at [626, 480] on span at bounding box center [507, 481] width 324 height 27
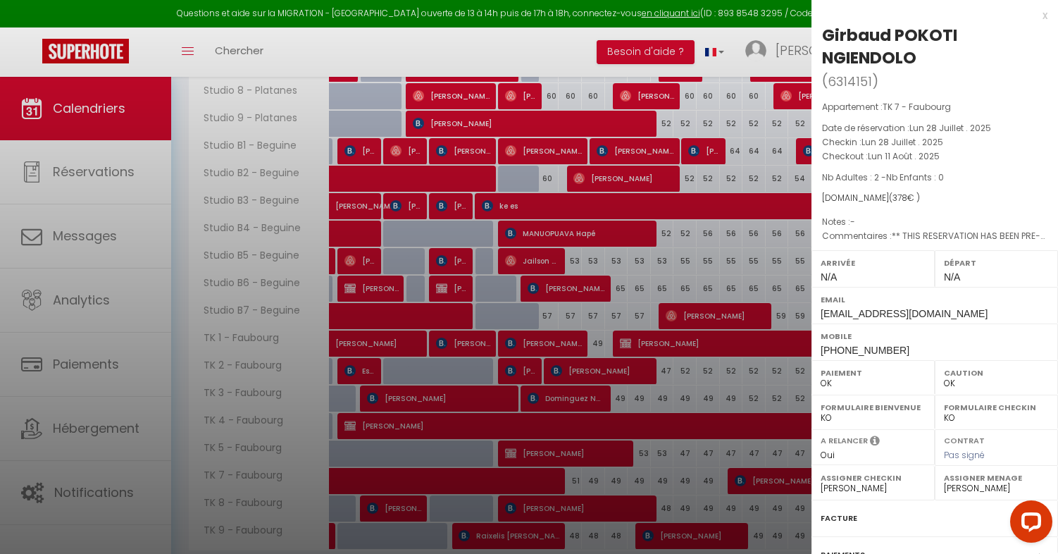
click at [664, 480] on div at bounding box center [529, 277] width 1058 height 554
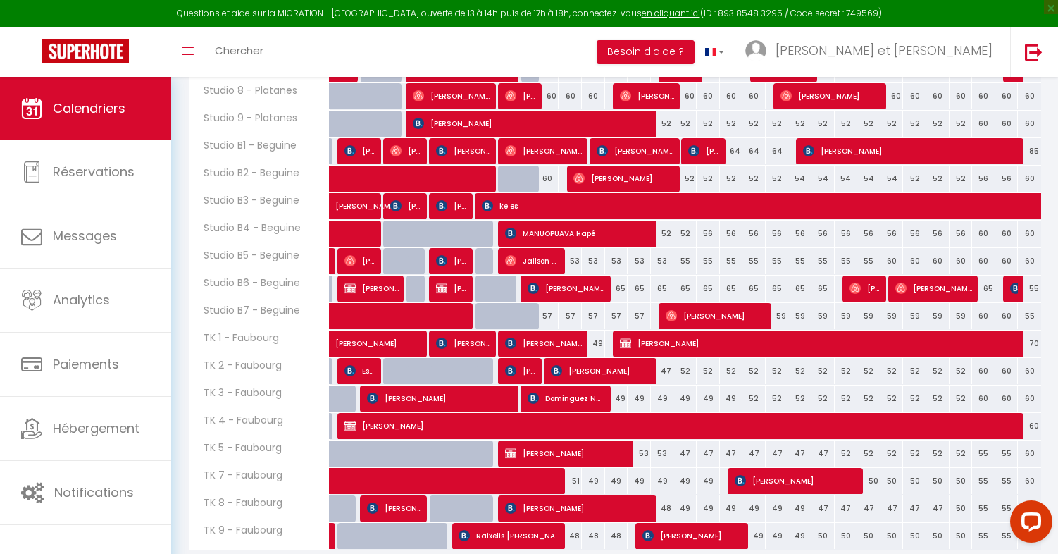
scroll to position [500, 0]
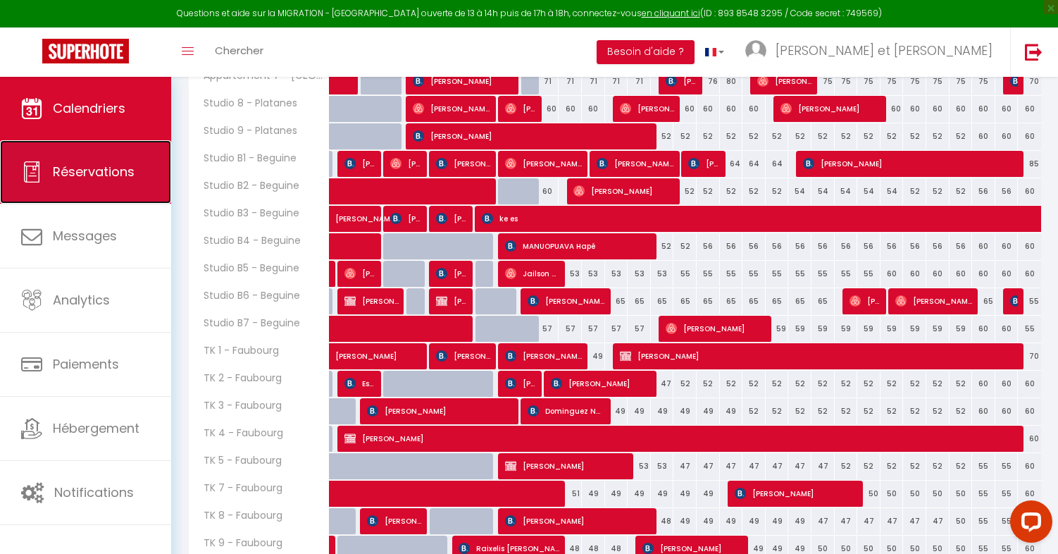
click at [98, 170] on span "Réservations" at bounding box center [94, 172] width 82 height 18
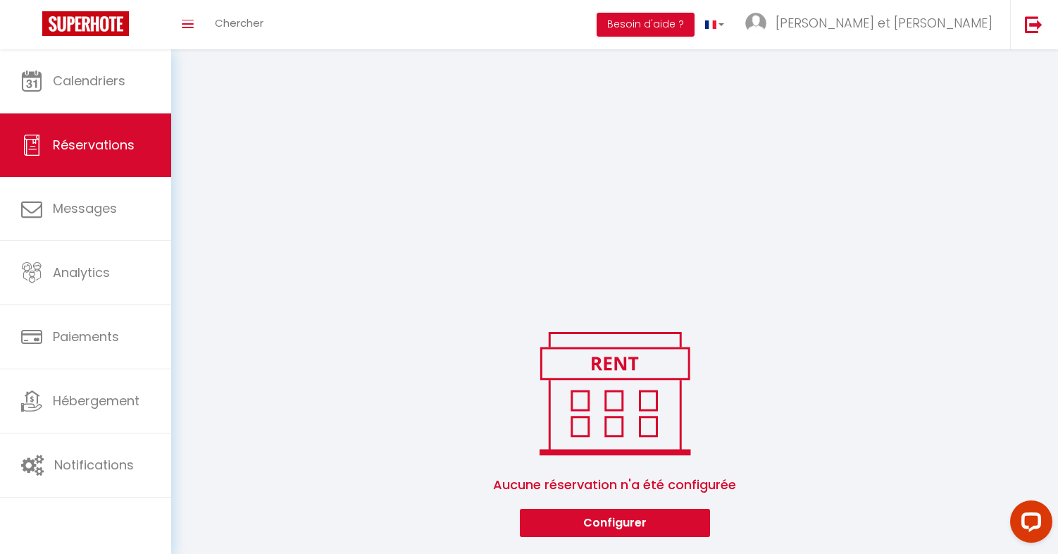
scroll to position [301, 0]
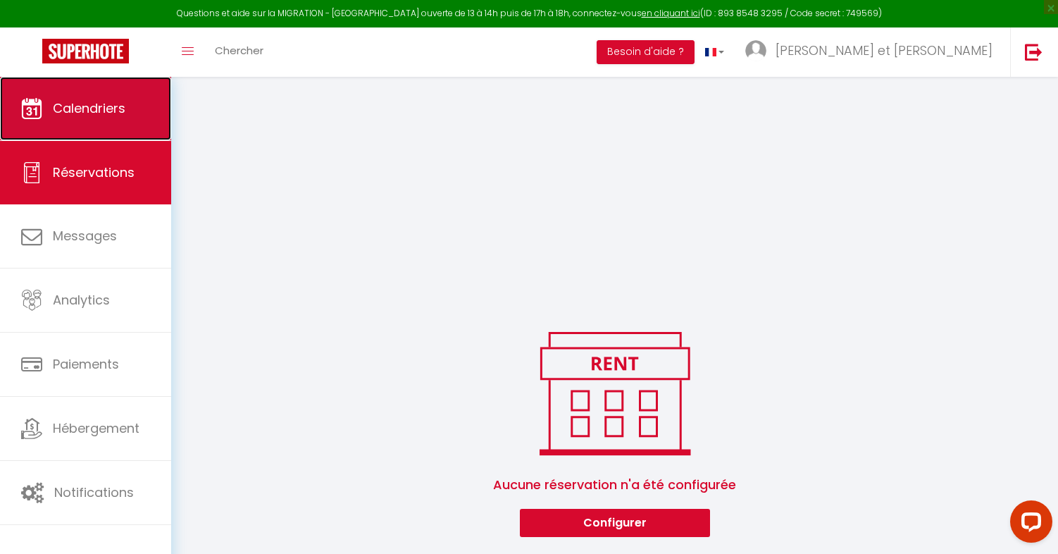
click at [106, 113] on span "Calendriers" at bounding box center [89, 108] width 73 height 18
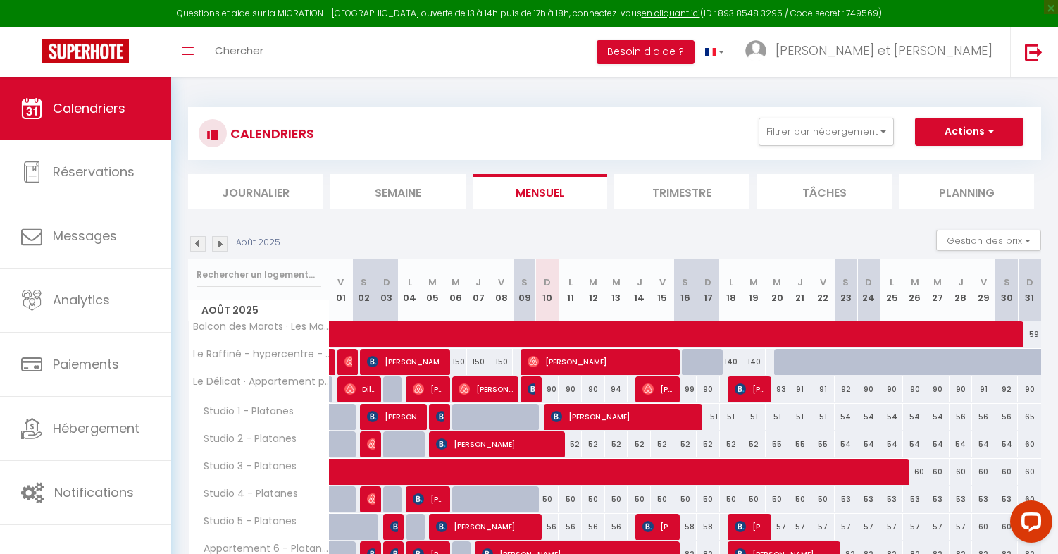
click at [554, 391] on div "90" at bounding box center [547, 389] width 23 height 26
type input "90"
type input "Dim 10 Août 2025"
type input "Lun 11 Août 2025"
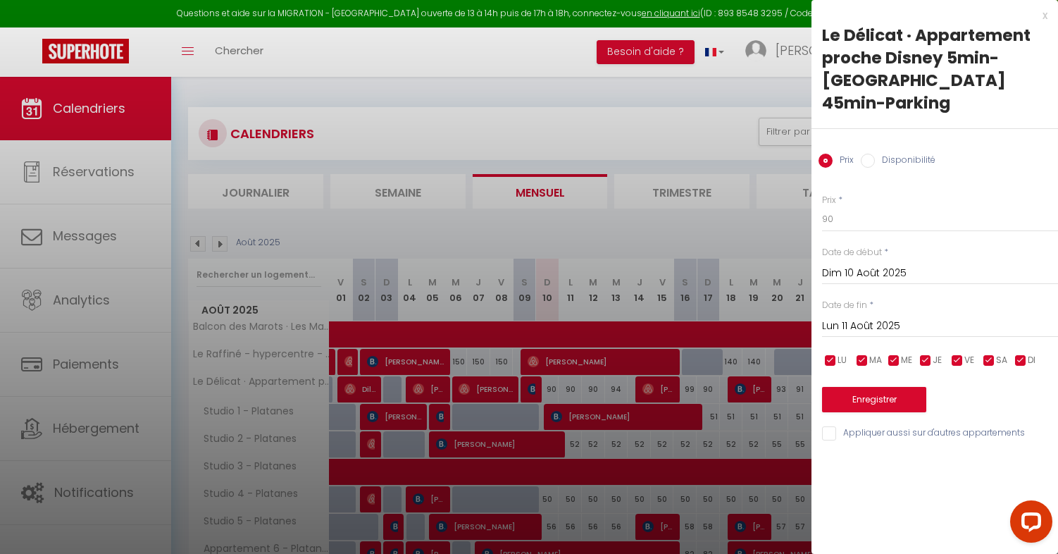
click at [558, 391] on div at bounding box center [529, 277] width 1058 height 554
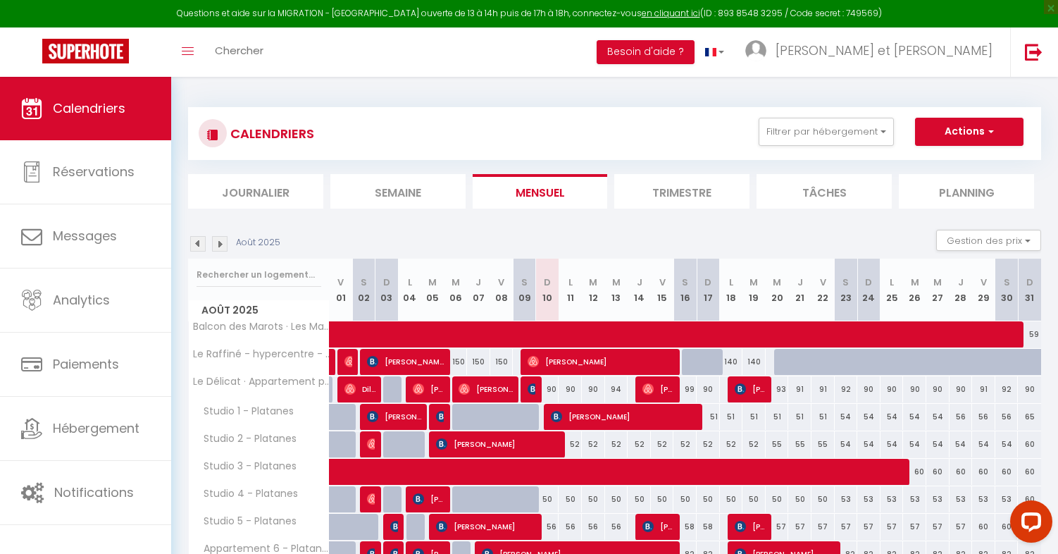
click at [547, 389] on div "90" at bounding box center [547, 389] width 23 height 26
type input "90"
type input "Dim 10 Août 2025"
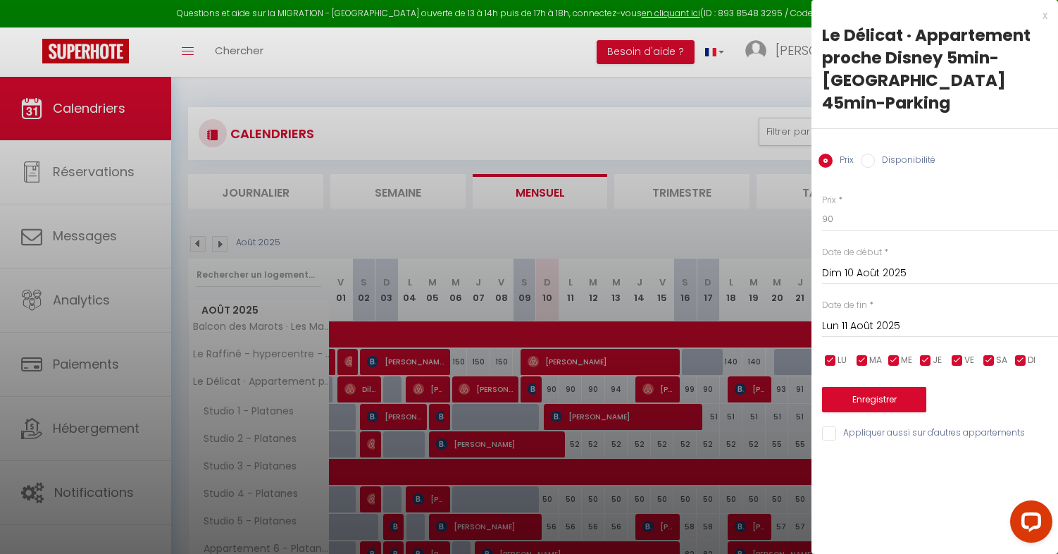
click at [849, 317] on input "Lun 11 Août 2025" at bounding box center [940, 326] width 236 height 18
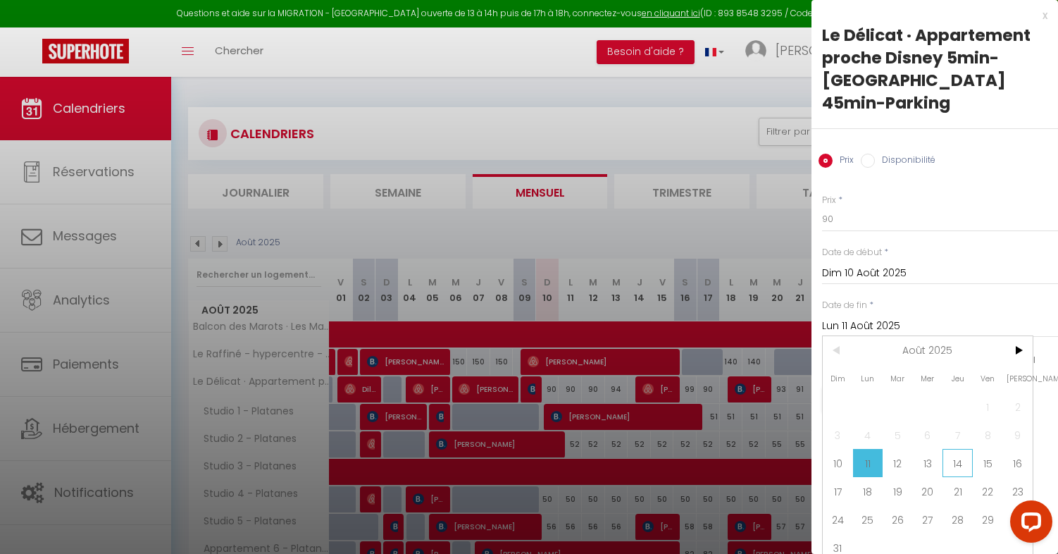
click at [965, 449] on span "14" at bounding box center [958, 463] width 30 height 28
type input "[DEMOGRAPHIC_DATA][DATE]"
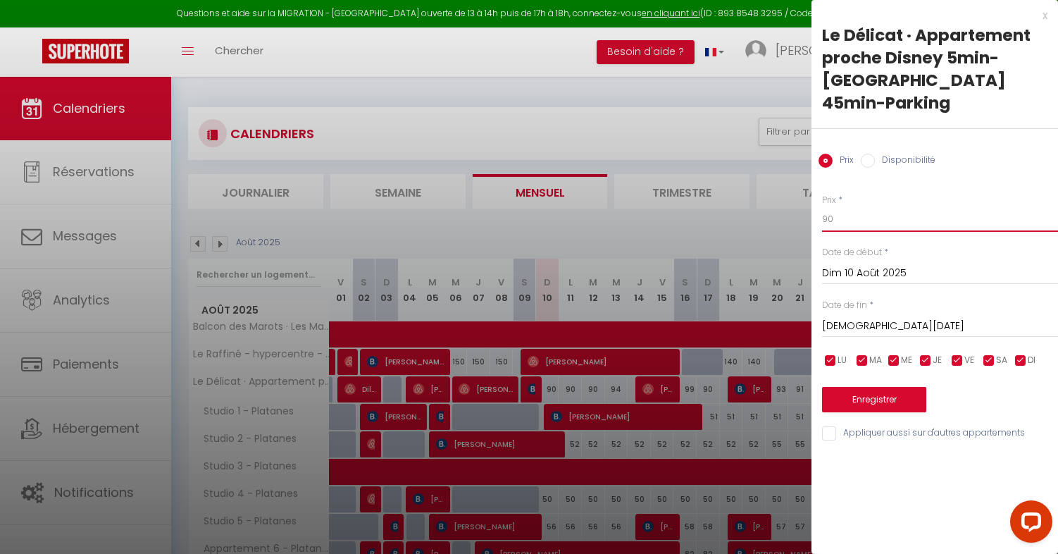
click at [856, 206] on input "90" at bounding box center [940, 218] width 236 height 25
type input "9"
type input "84"
click at [873, 387] on button "Enregistrer" at bounding box center [874, 399] width 104 height 25
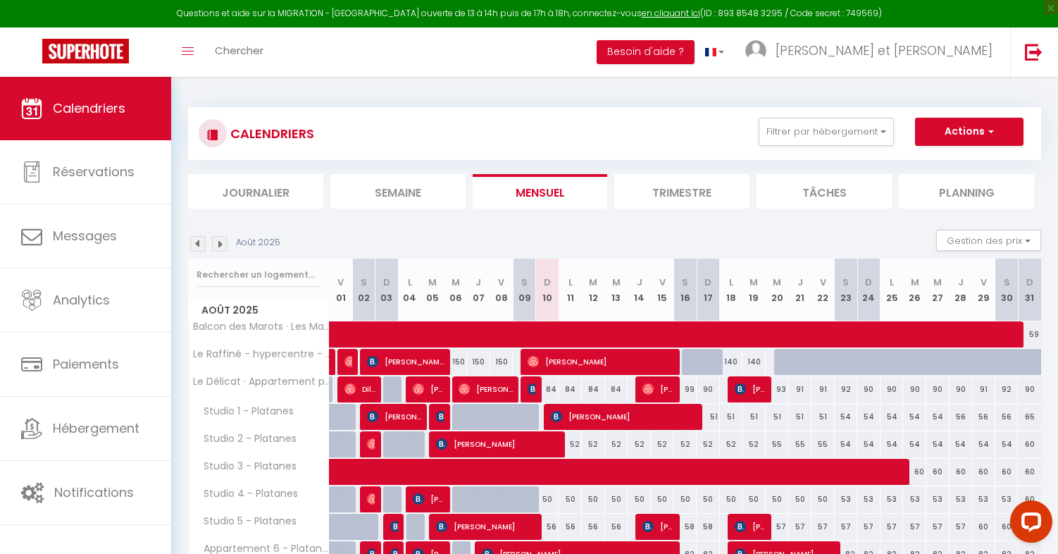
click at [257, 184] on li "Journalier" at bounding box center [255, 191] width 135 height 35
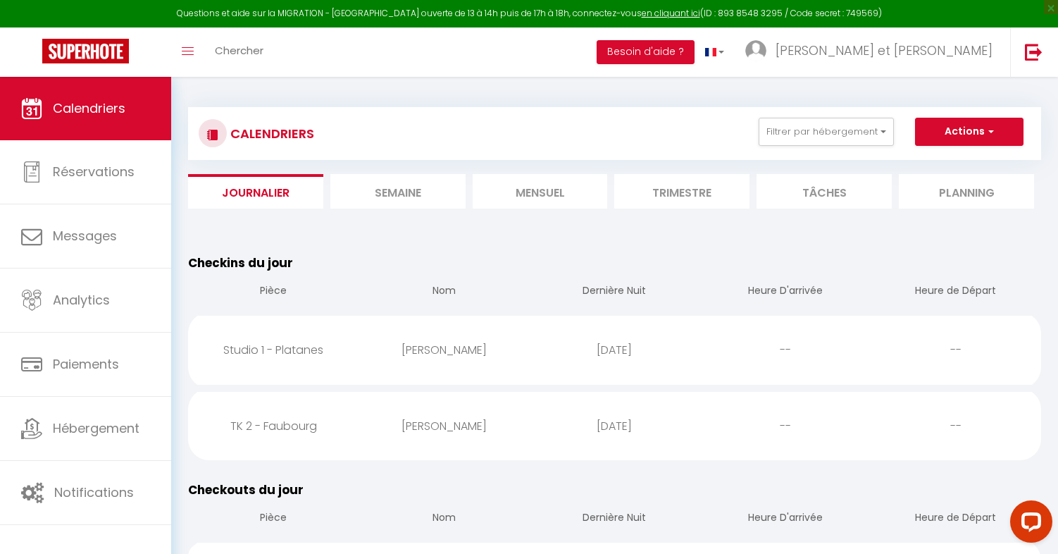
click at [586, 179] on li "Mensuel" at bounding box center [540, 191] width 135 height 35
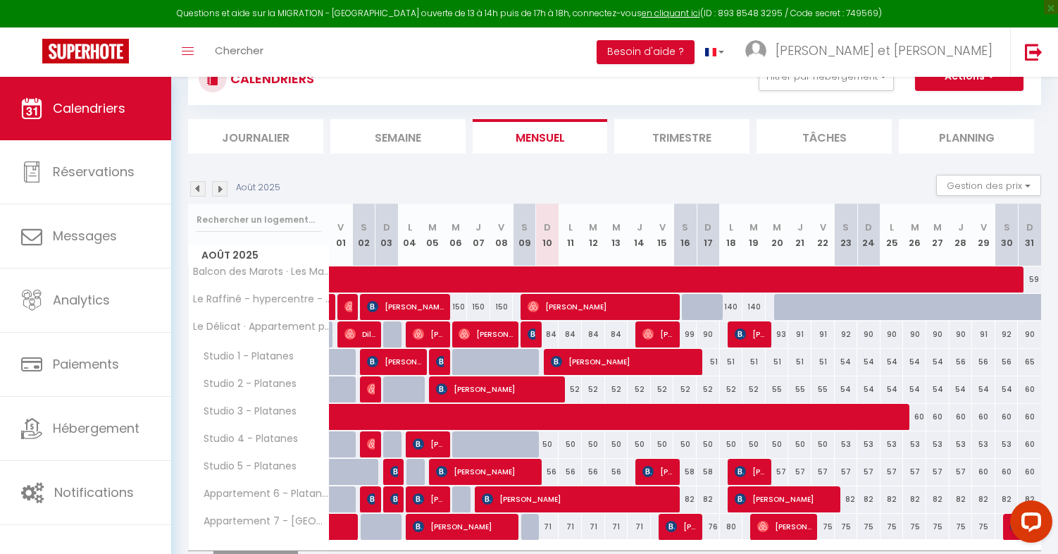
scroll to position [58, 0]
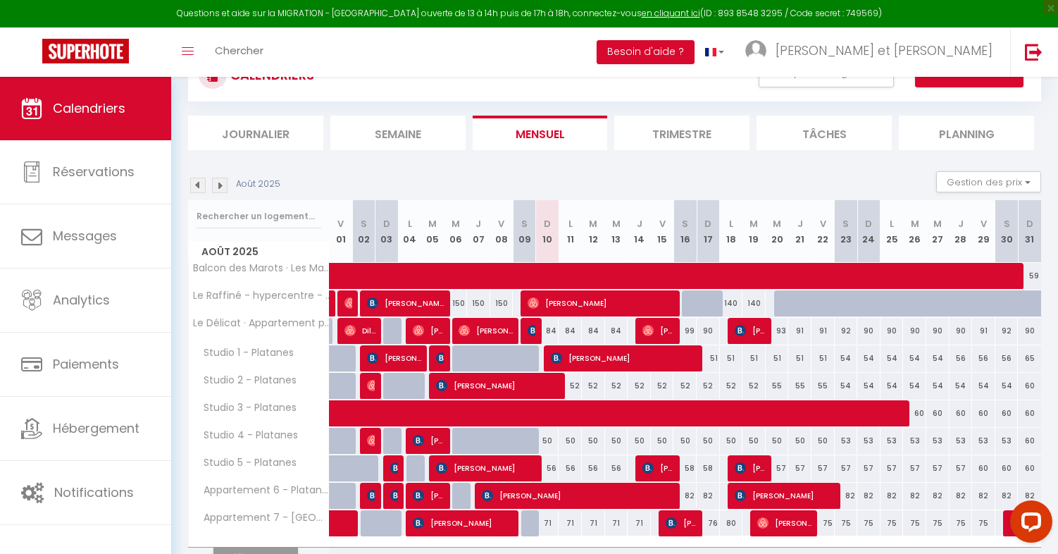
click at [551, 333] on div "84" at bounding box center [547, 331] width 23 height 26
type input "84"
type input "Dim 10 Août 2025"
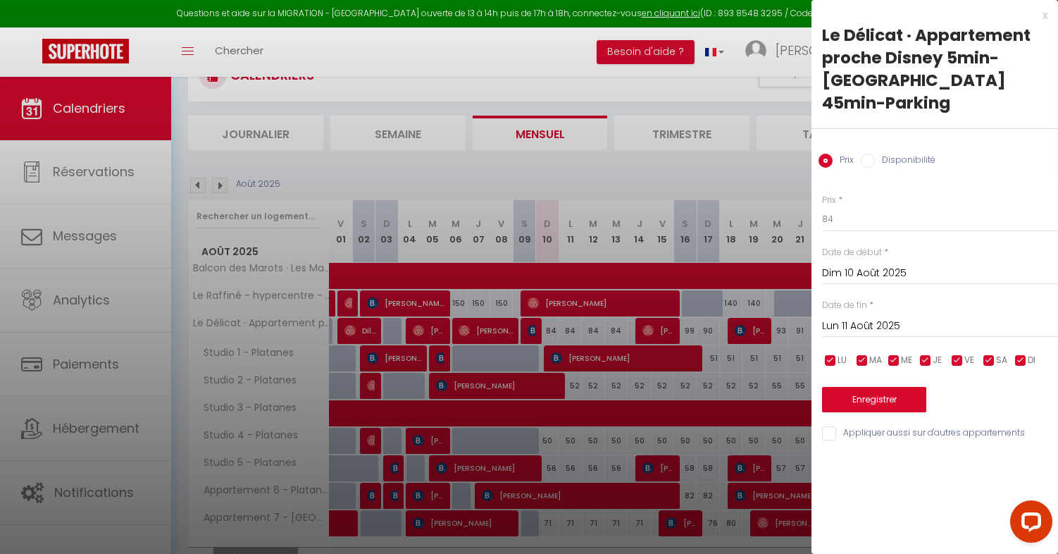
click at [879, 317] on input "Lun 11 Août 2025" at bounding box center [940, 326] width 236 height 18
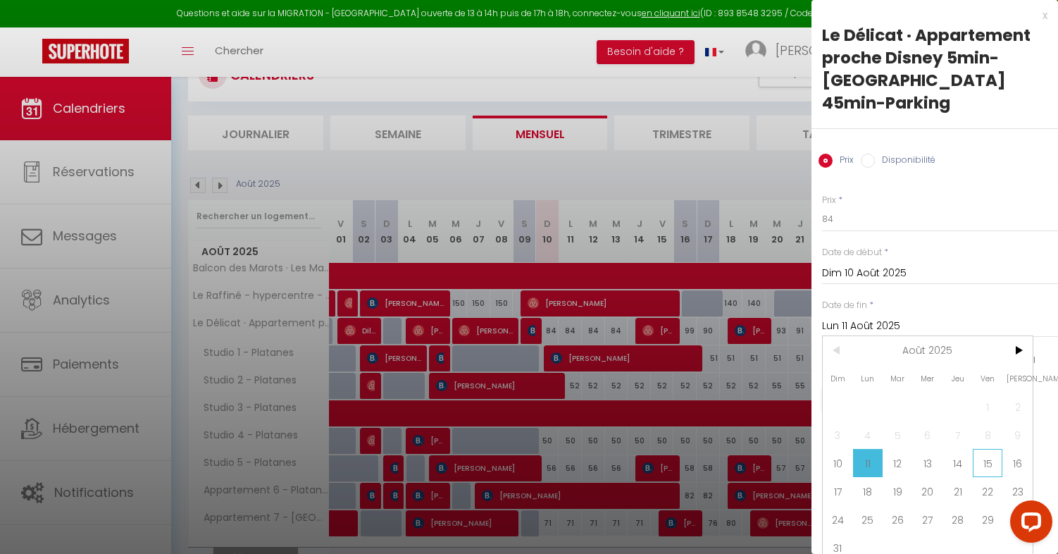
click at [984, 449] on span "15" at bounding box center [988, 463] width 30 height 28
type input "Ven 15 Août 2025"
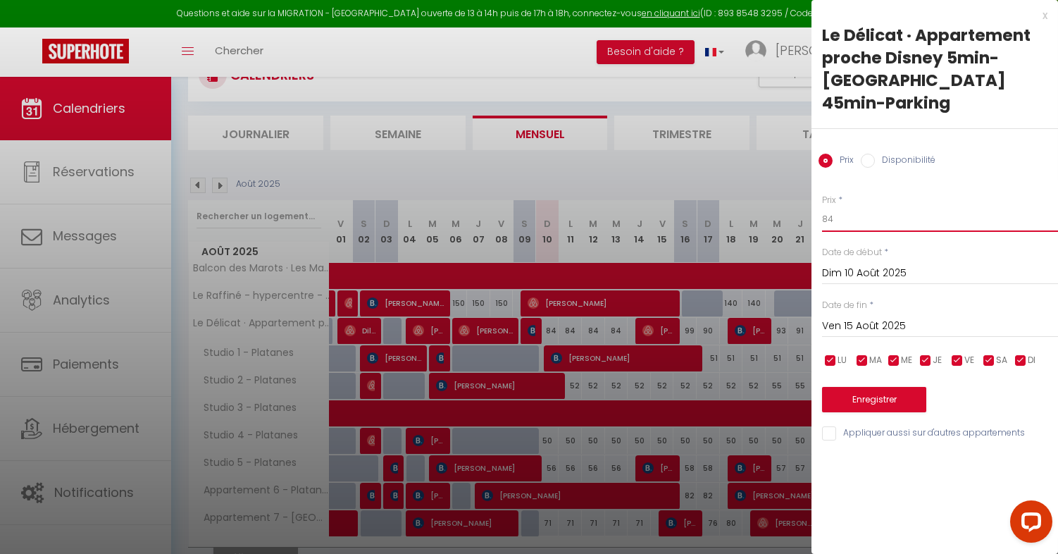
click at [844, 206] on input "84" at bounding box center [940, 218] width 236 height 25
type input "8"
type input "79"
click at [865, 387] on button "Enregistrer" at bounding box center [874, 399] width 104 height 25
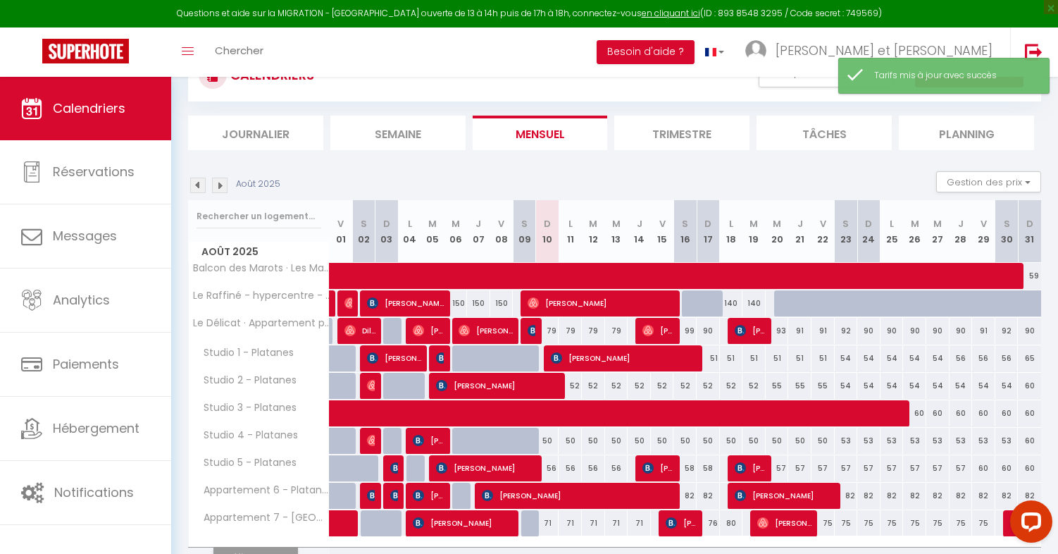
click at [695, 330] on div "99" at bounding box center [685, 331] width 23 height 26
type input "99"
type input "[PERSON_NAME][DATE]"
type input "Dim 17 Août 2025"
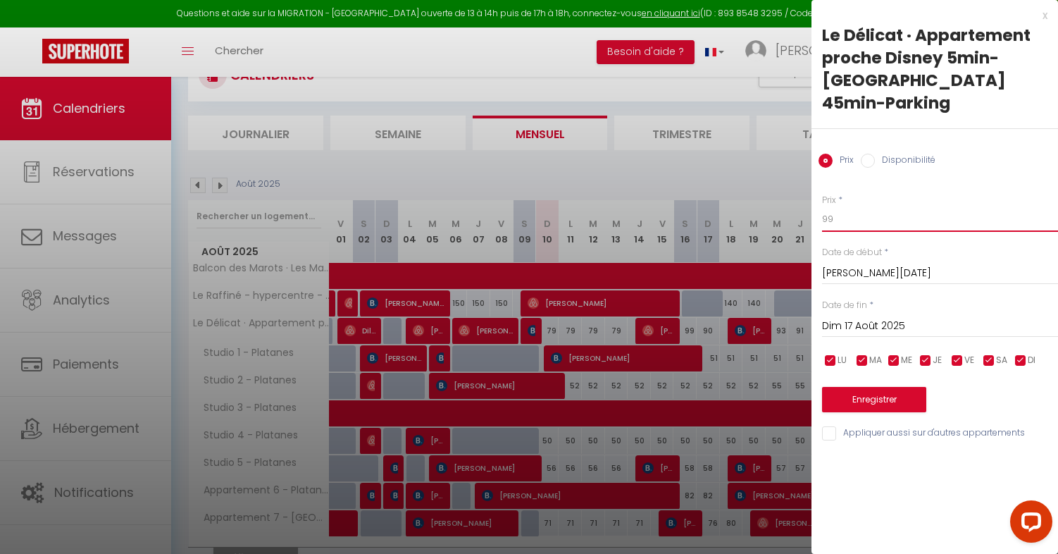
click at [839, 206] on input "99" at bounding box center [940, 218] width 236 height 25
type input "9"
type input "82"
click at [855, 387] on button "Enregistrer" at bounding box center [874, 399] width 104 height 25
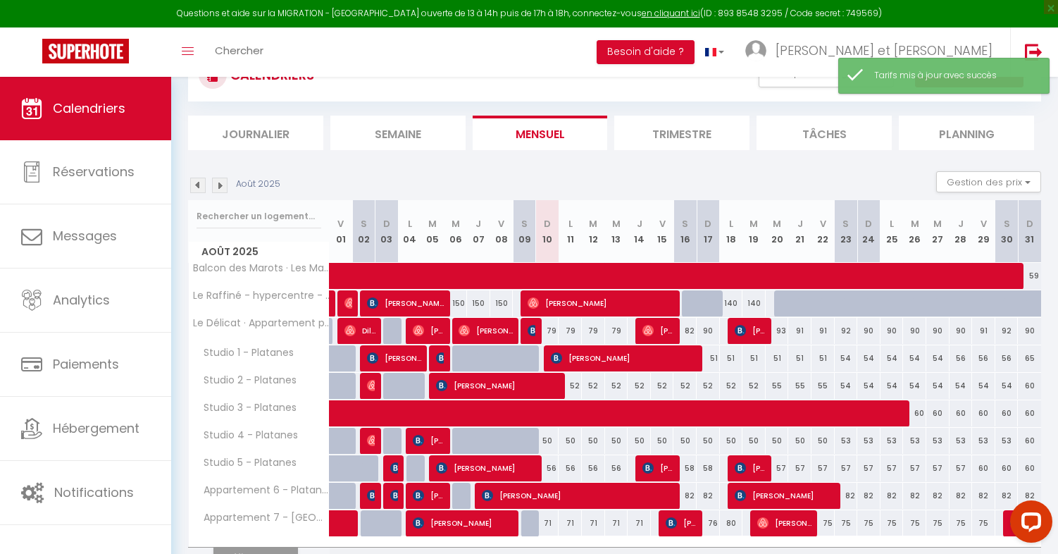
click at [712, 333] on div "90" at bounding box center [708, 331] width 23 height 26
type input "90"
type input "Dim 17 Août 2025"
type input "Lun 18 Août 2025"
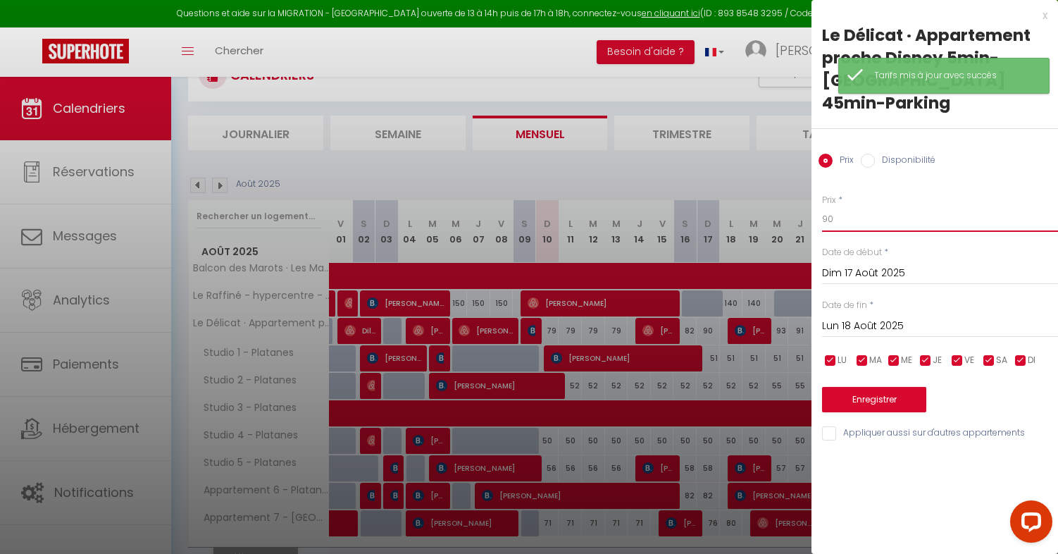
click at [850, 206] on input "90" at bounding box center [940, 218] width 236 height 25
type input "9"
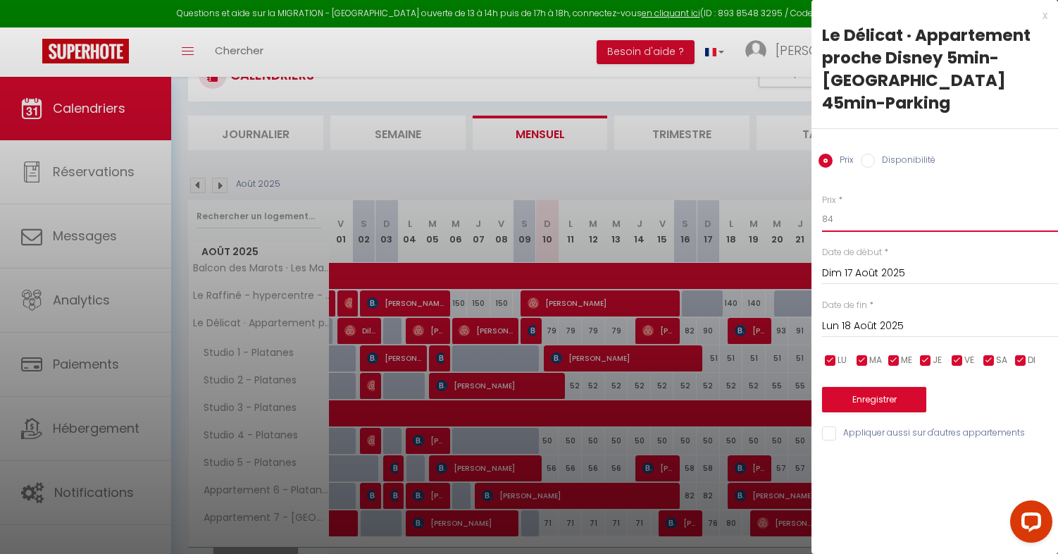
type input "84"
click at [857, 387] on button "Enregistrer" at bounding box center [874, 399] width 104 height 25
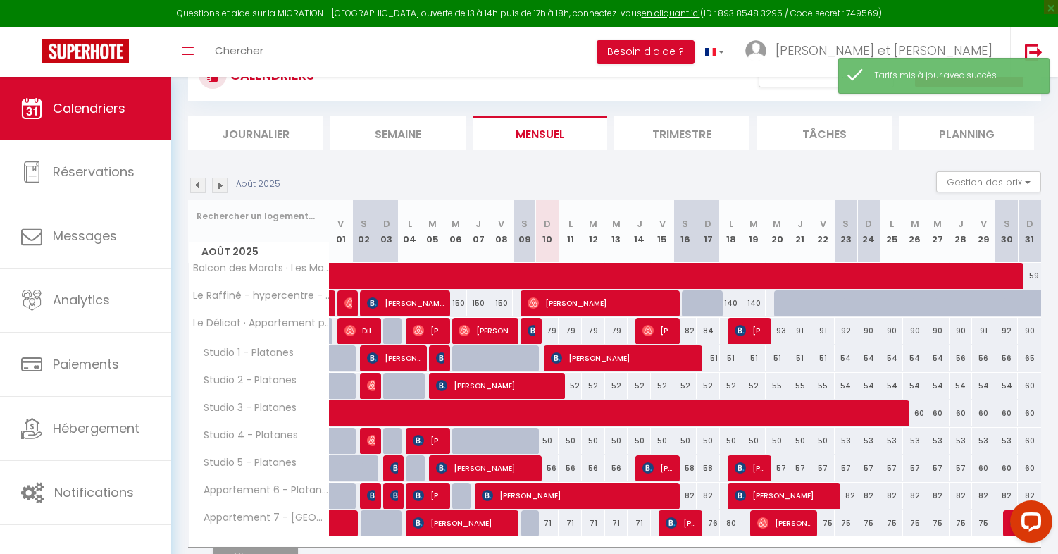
click at [785, 334] on div "93" at bounding box center [777, 331] width 23 height 26
type input "93"
type input "Mer 20 Août 2025"
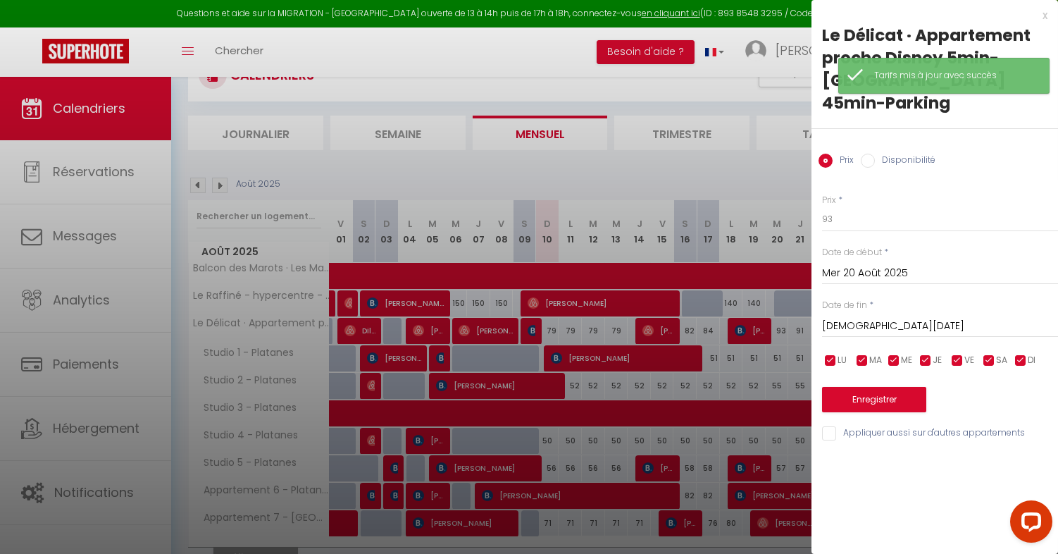
click at [861, 317] on input "[DEMOGRAPHIC_DATA][DATE]" at bounding box center [940, 326] width 236 height 18
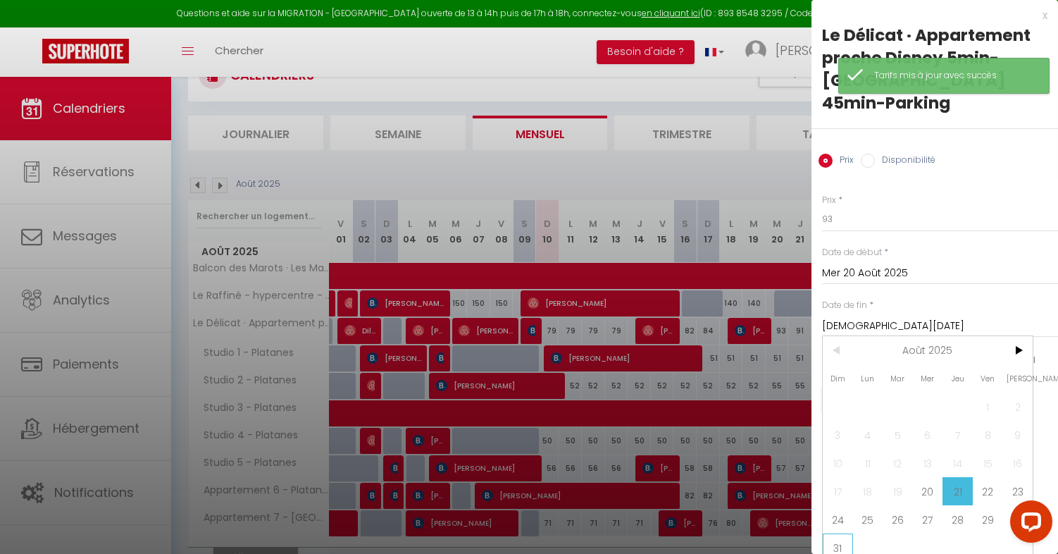
click at [840, 533] on span "31" at bounding box center [838, 547] width 30 height 28
type input "Dim 31 Août 2025"
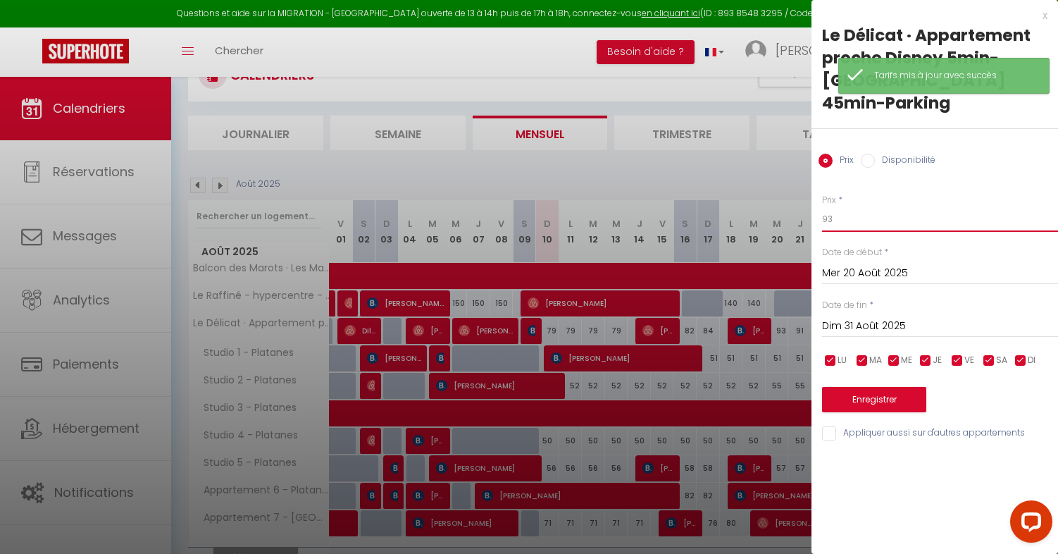
click at [860, 206] on input "93" at bounding box center [940, 218] width 236 height 25
type input "9"
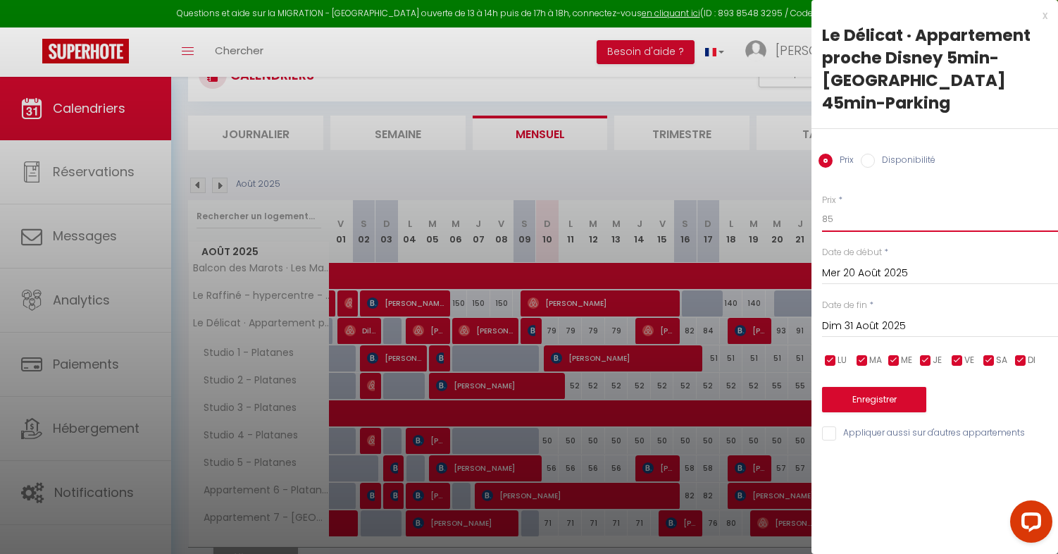
type input "85"
click at [870, 387] on button "Enregistrer" at bounding box center [874, 399] width 104 height 25
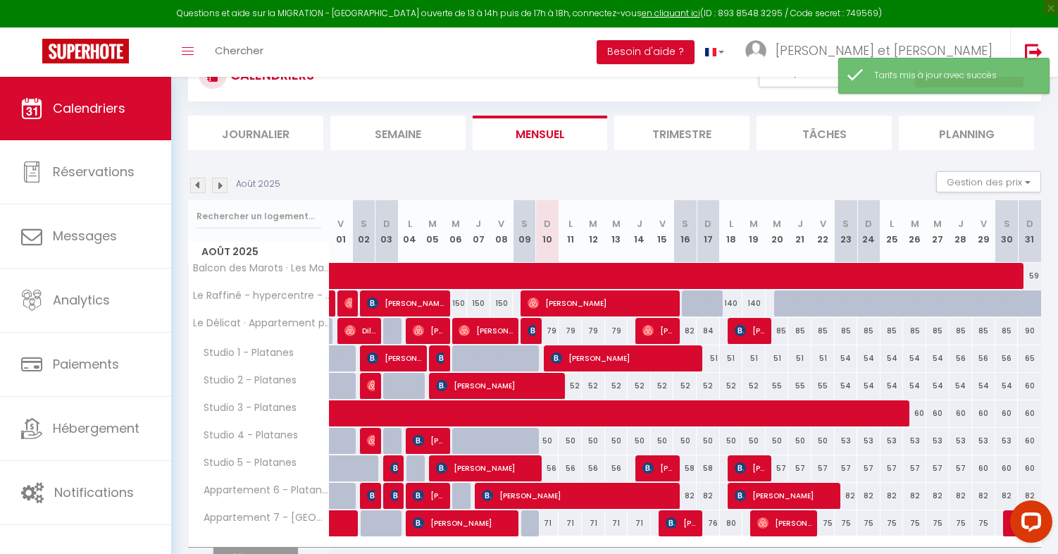
click at [1032, 329] on div "90" at bounding box center [1029, 331] width 23 height 26
type input "90"
type input "Dim 31 Août 2025"
type input "Lun 01 Septembre 2025"
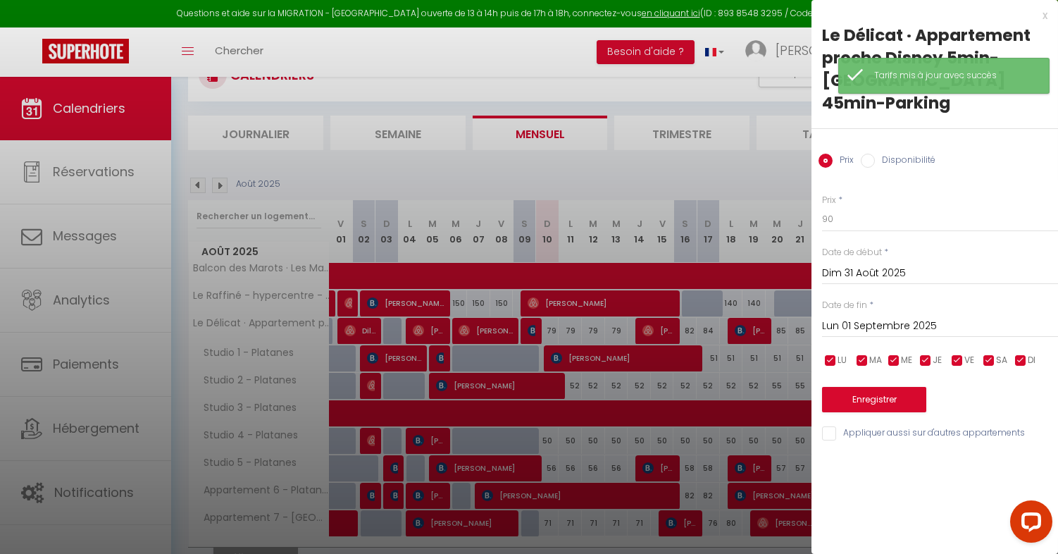
click at [799, 352] on div at bounding box center [529, 277] width 1058 height 554
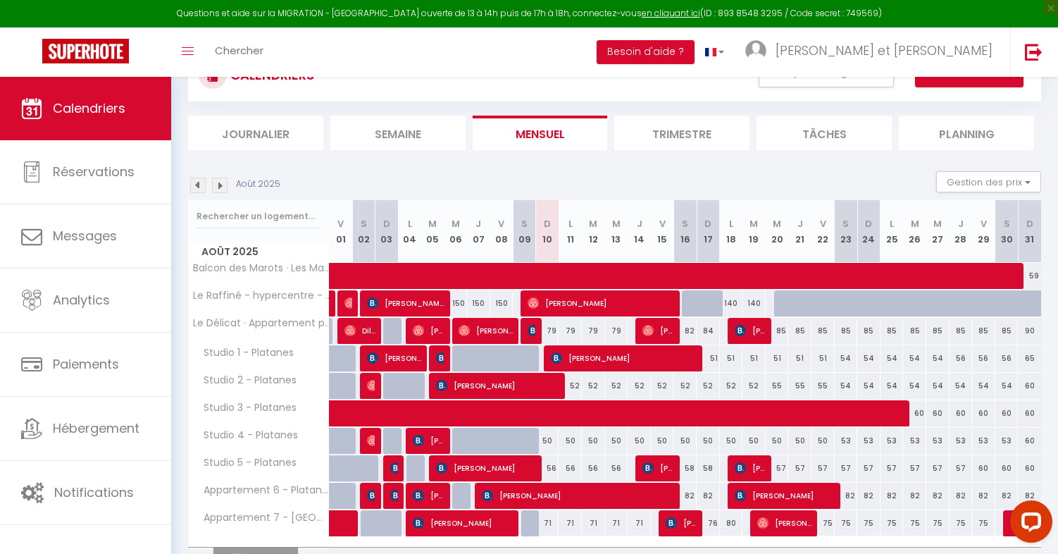
scroll to position [135, 0]
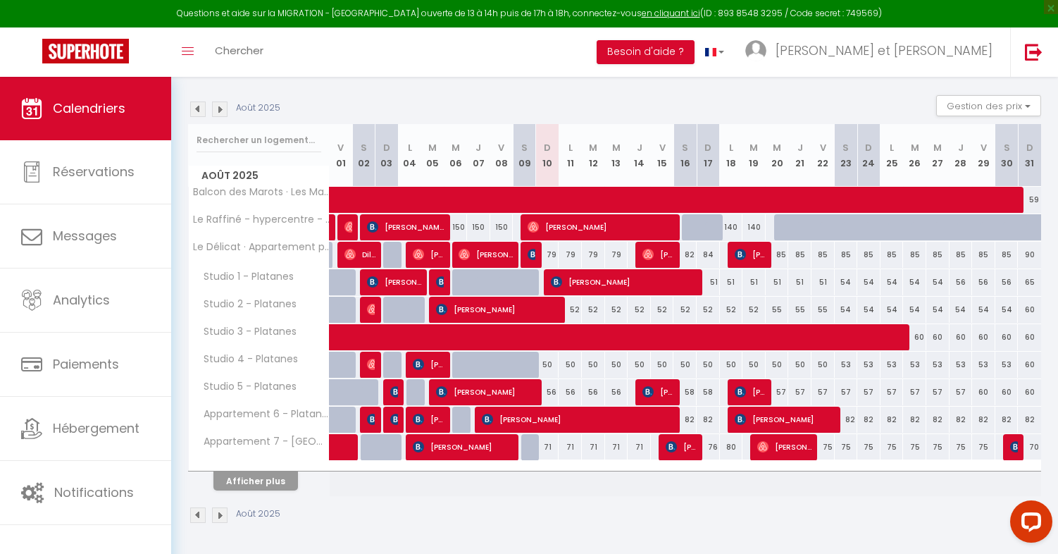
click at [266, 470] on div at bounding box center [259, 466] width 141 height 9
click at [264, 485] on button "Afficher plus" at bounding box center [255, 480] width 85 height 19
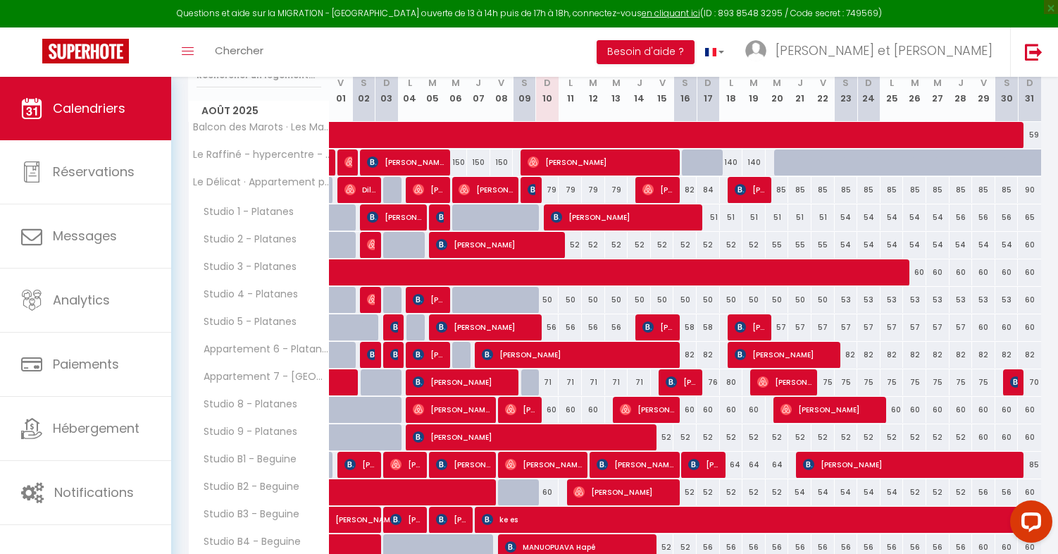
scroll to position [370, 0]
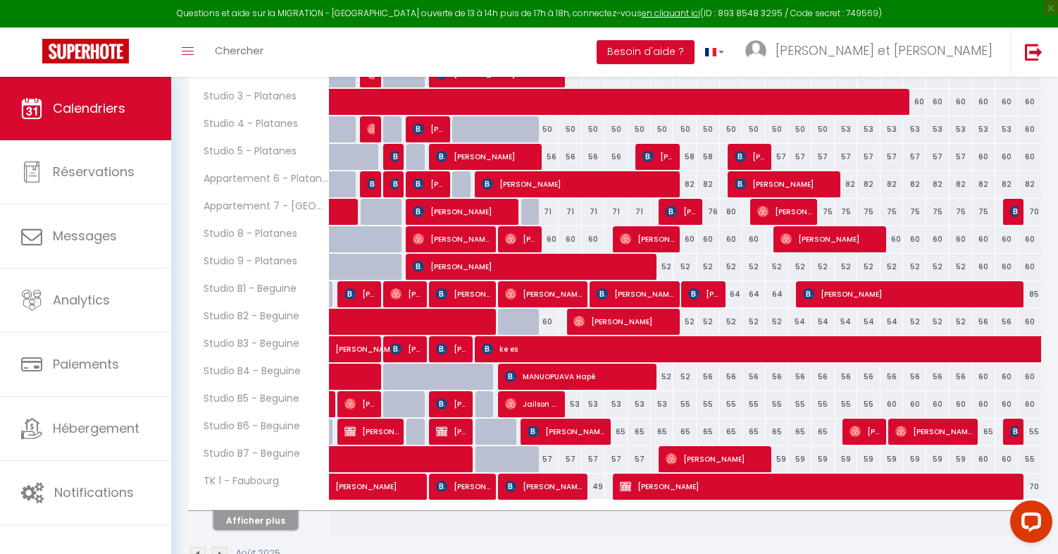
click at [266, 528] on button "Afficher plus" at bounding box center [255, 520] width 85 height 19
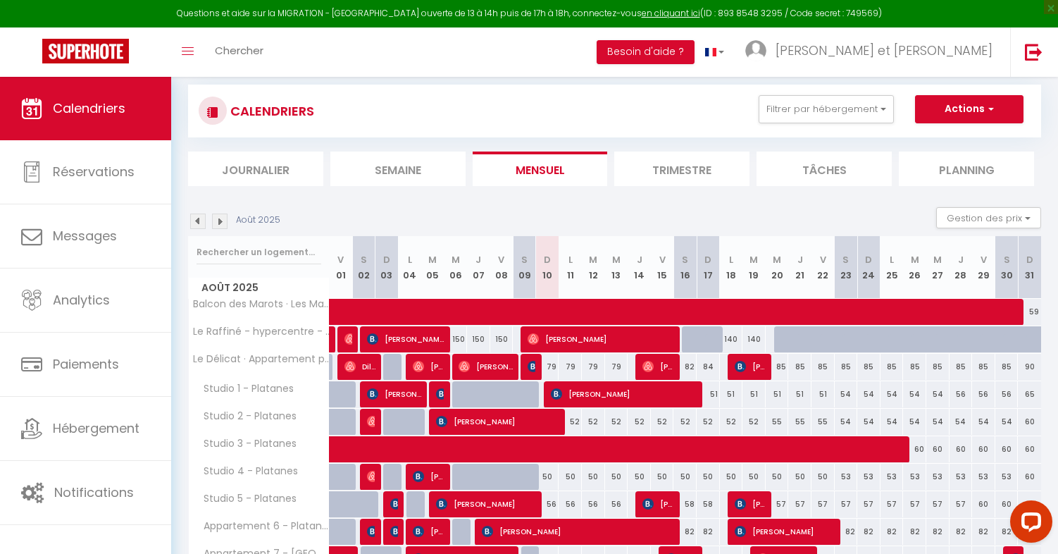
scroll to position [0, 0]
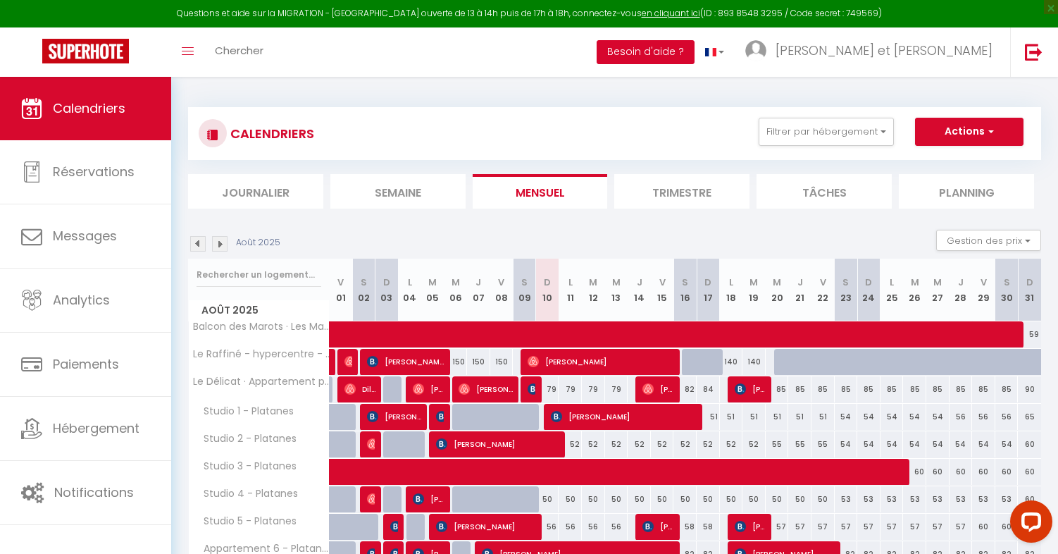
click at [695, 58] on button "Besoin d'aide ?" at bounding box center [646, 52] width 98 height 24
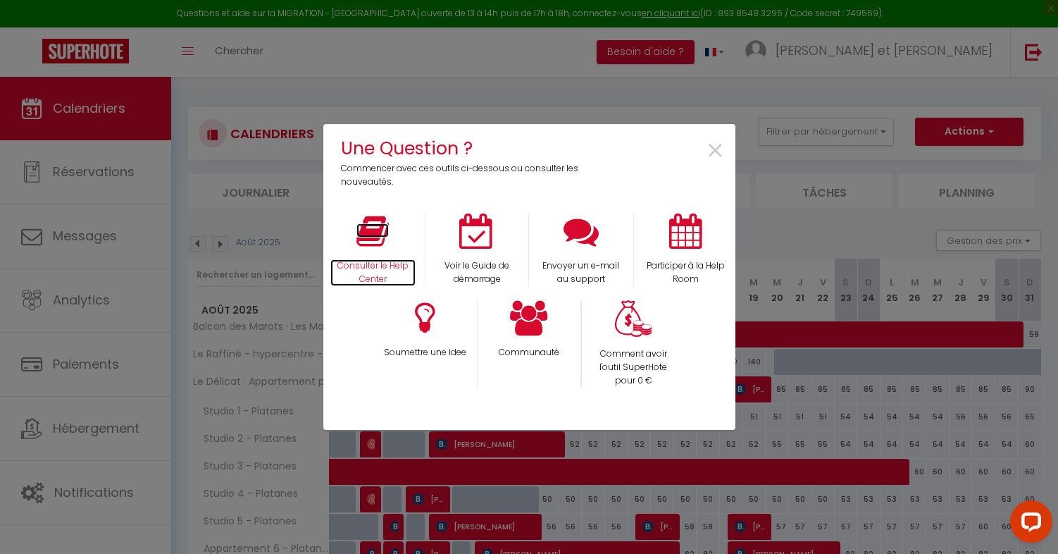
click at [364, 243] on icon at bounding box center [373, 230] width 32 height 35
